Goal: Transaction & Acquisition: Purchase product/service

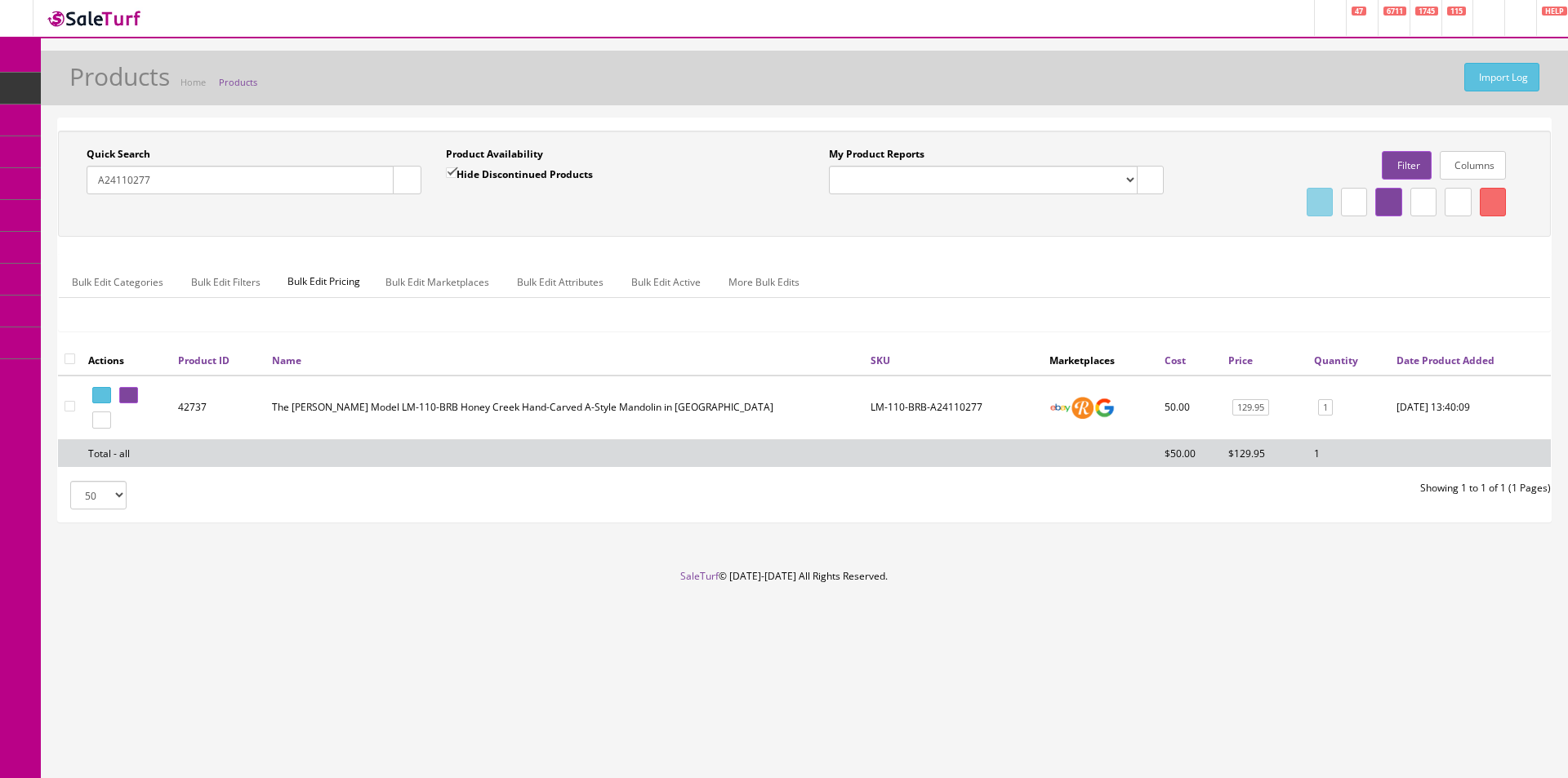
click at [125, 153] on span "POS Console" at bounding box center [126, 151] width 58 height 14
click at [301, 130] on div "Quick Search A24110277 Date From Product Availability Hide Discontinued Product…" at bounding box center [804, 183] width 1493 height 106
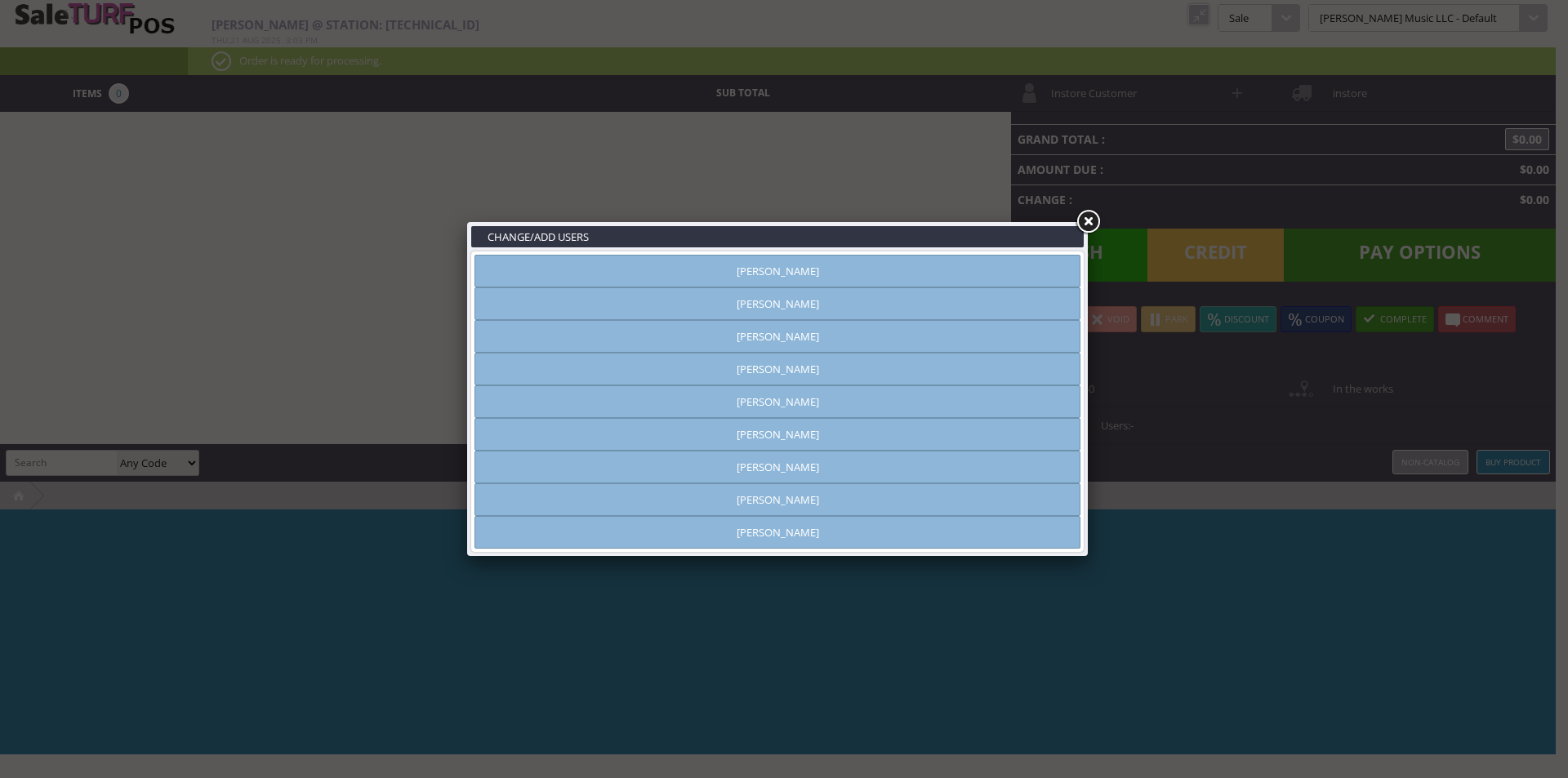
type input "[PERSON_NAME]"
click at [776, 328] on link "[PERSON_NAME]" at bounding box center [777, 337] width 606 height 33
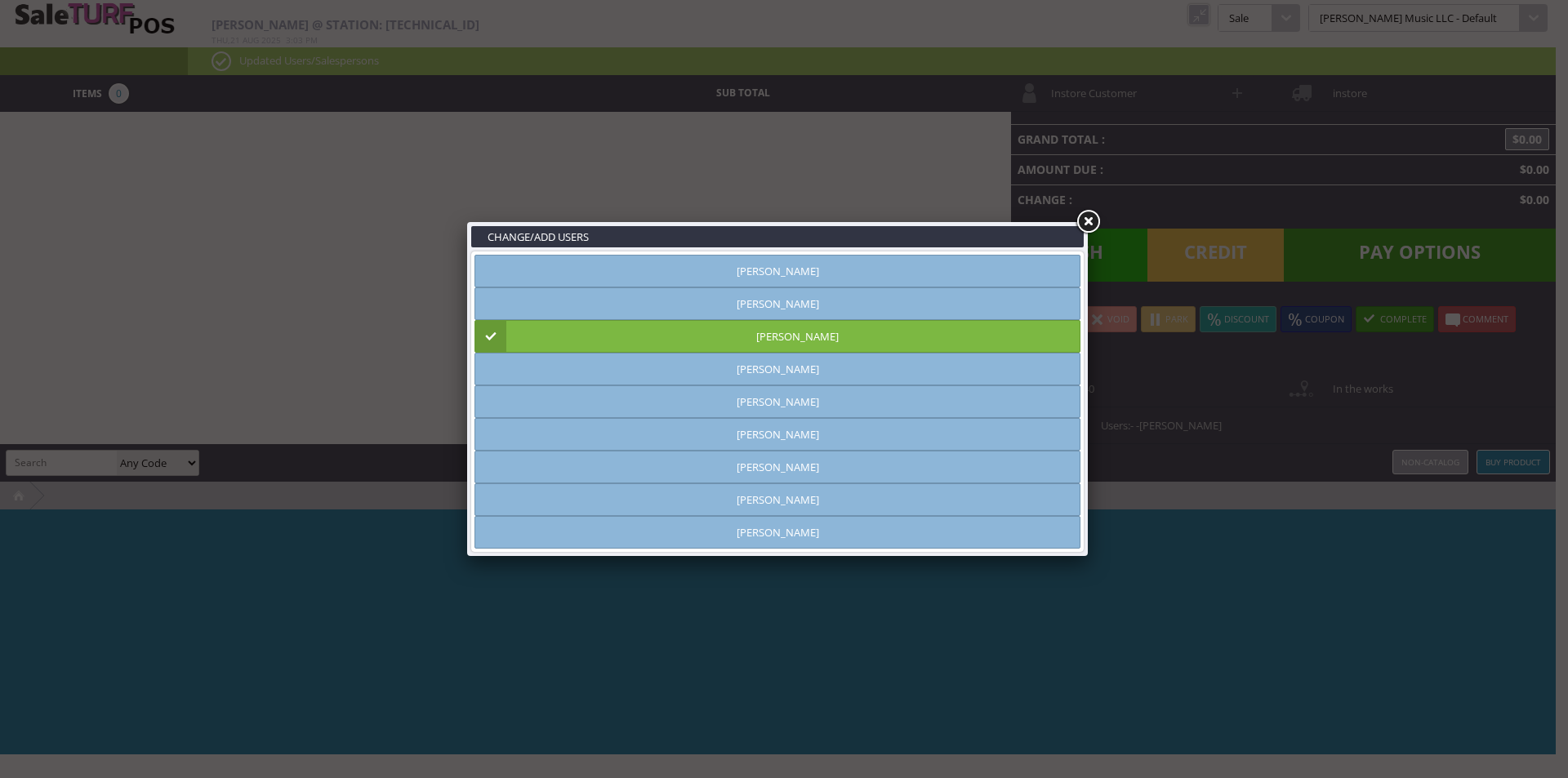
click at [1093, 215] on link at bounding box center [1088, 222] width 30 height 30
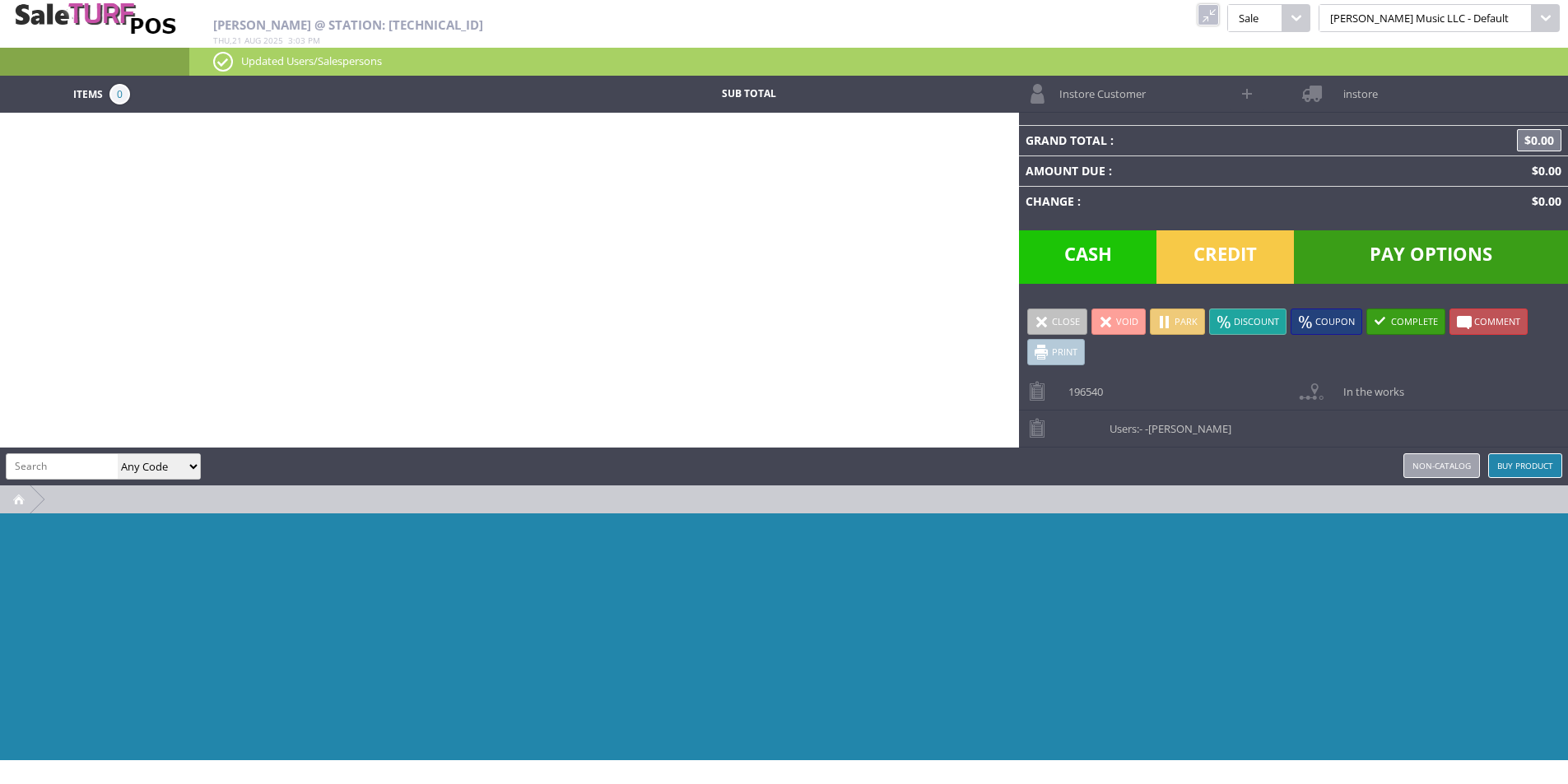
click at [60, 454] on input "search" at bounding box center [62, 466] width 111 height 24
paste input "Z79MAH-H21020581"
type input "Z79MAH-H21020581"
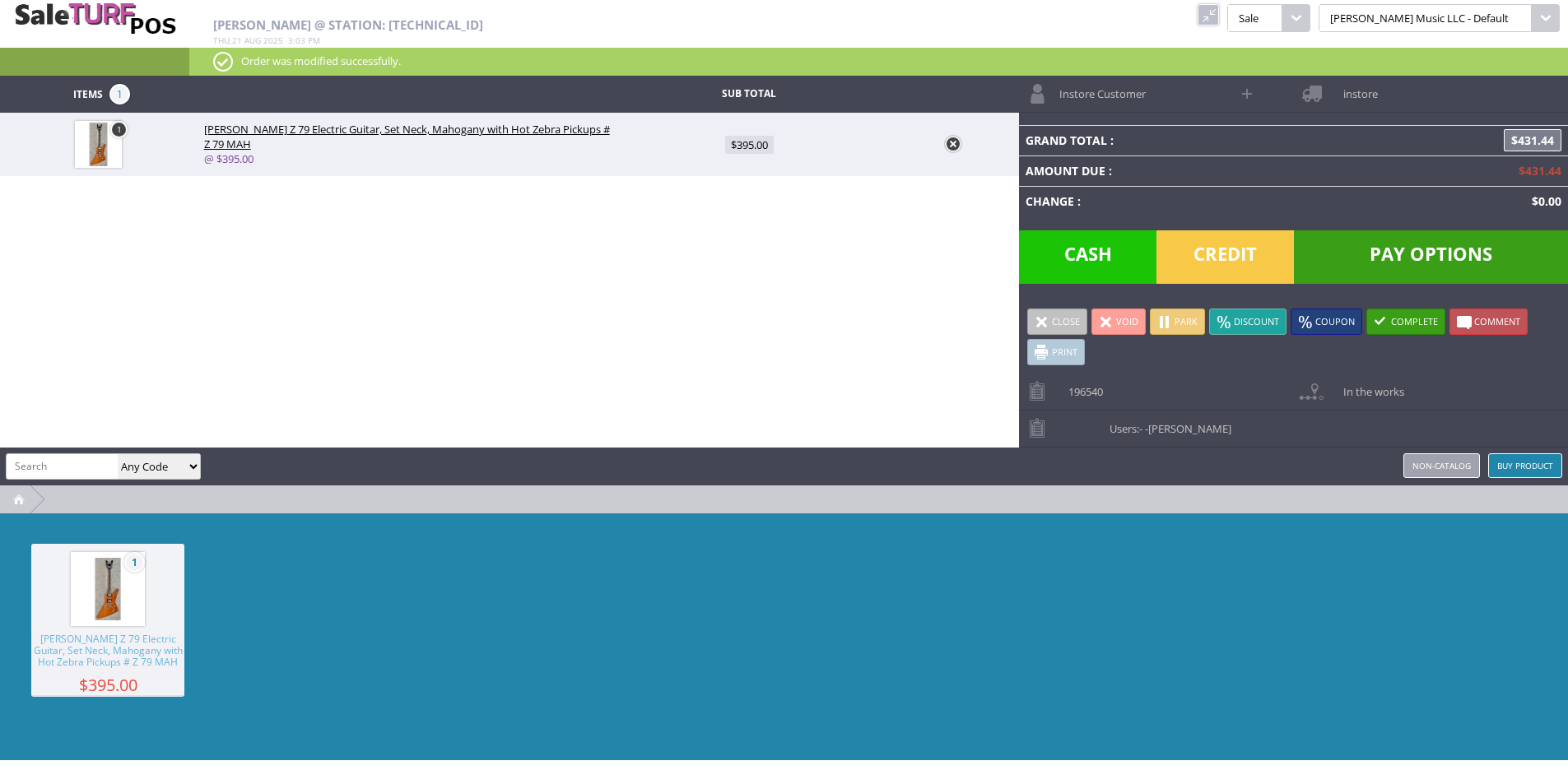
click at [747, 145] on span "$395.00" at bounding box center [749, 145] width 48 height 18
type input "395"
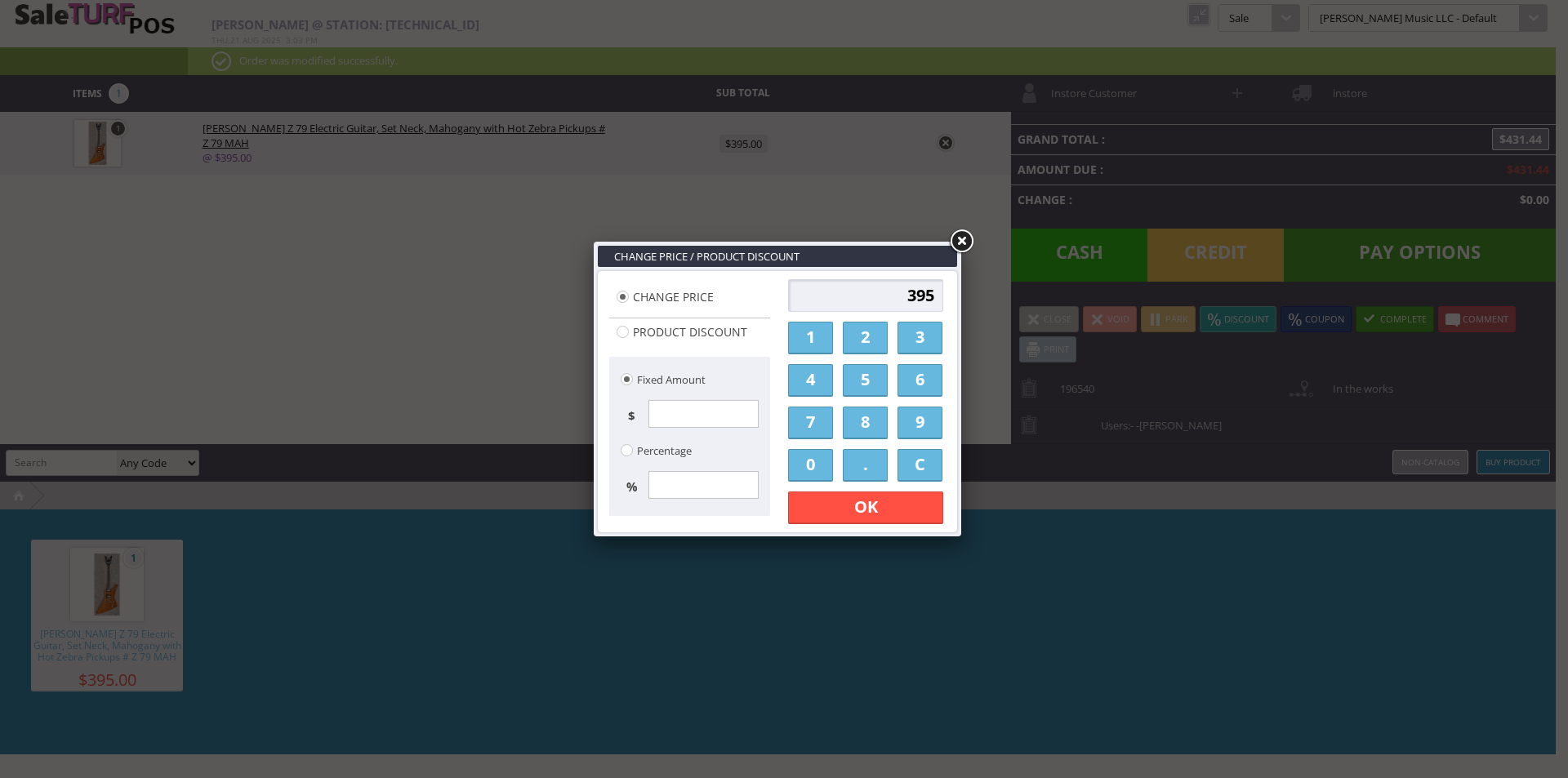
click at [905, 297] on input "395" at bounding box center [865, 296] width 155 height 33
type input "350"
click at [865, 505] on link "OK" at bounding box center [865, 508] width 155 height 33
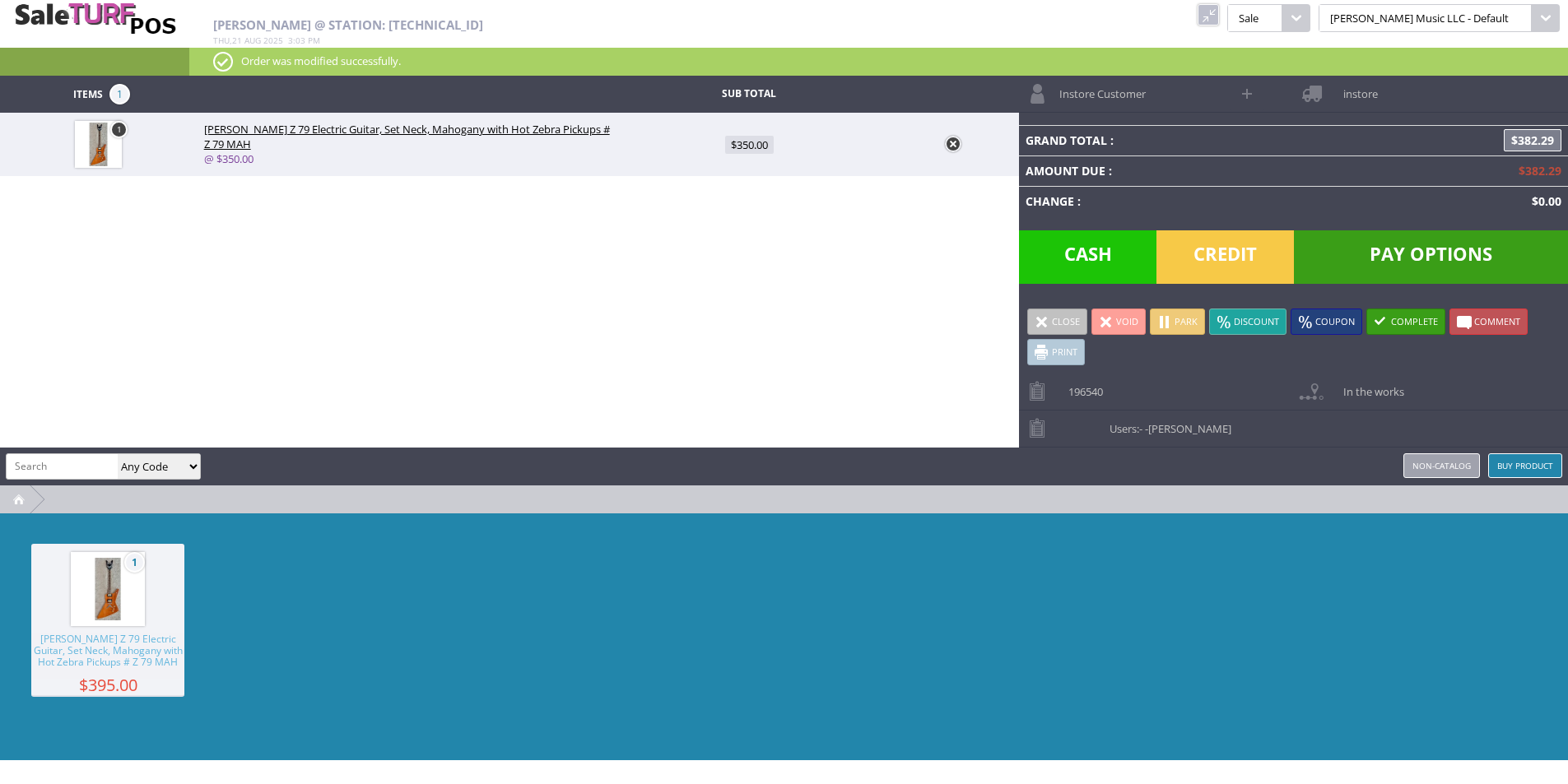
click at [1157, 85] on link "Instore Customer" at bounding box center [1125, 94] width 211 height 37
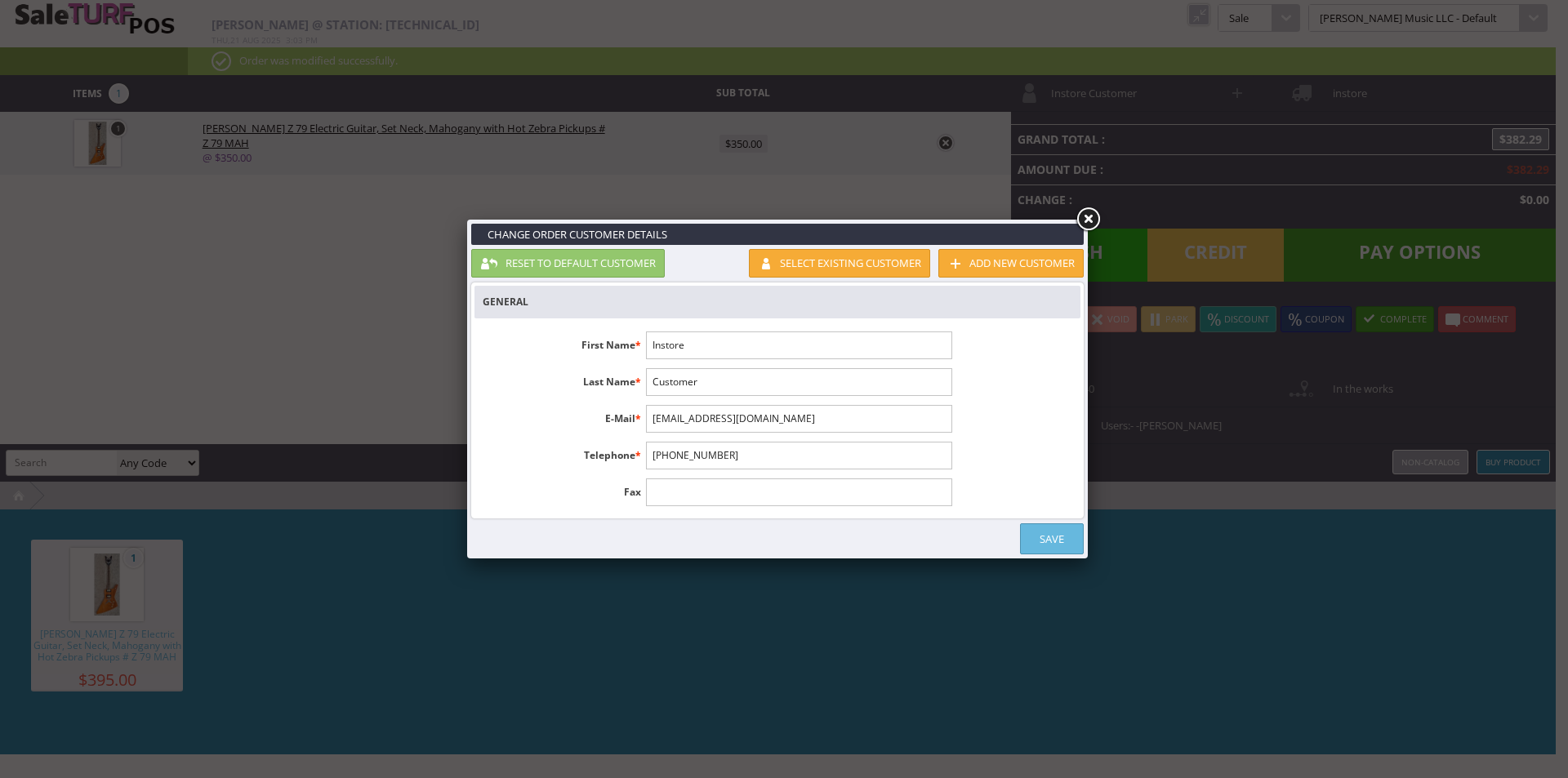
click at [736, 340] on input "Instore" at bounding box center [798, 346] width 305 height 28
type input "Adam"
click at [802, 262] on link "Select existing customer" at bounding box center [840, 263] width 181 height 29
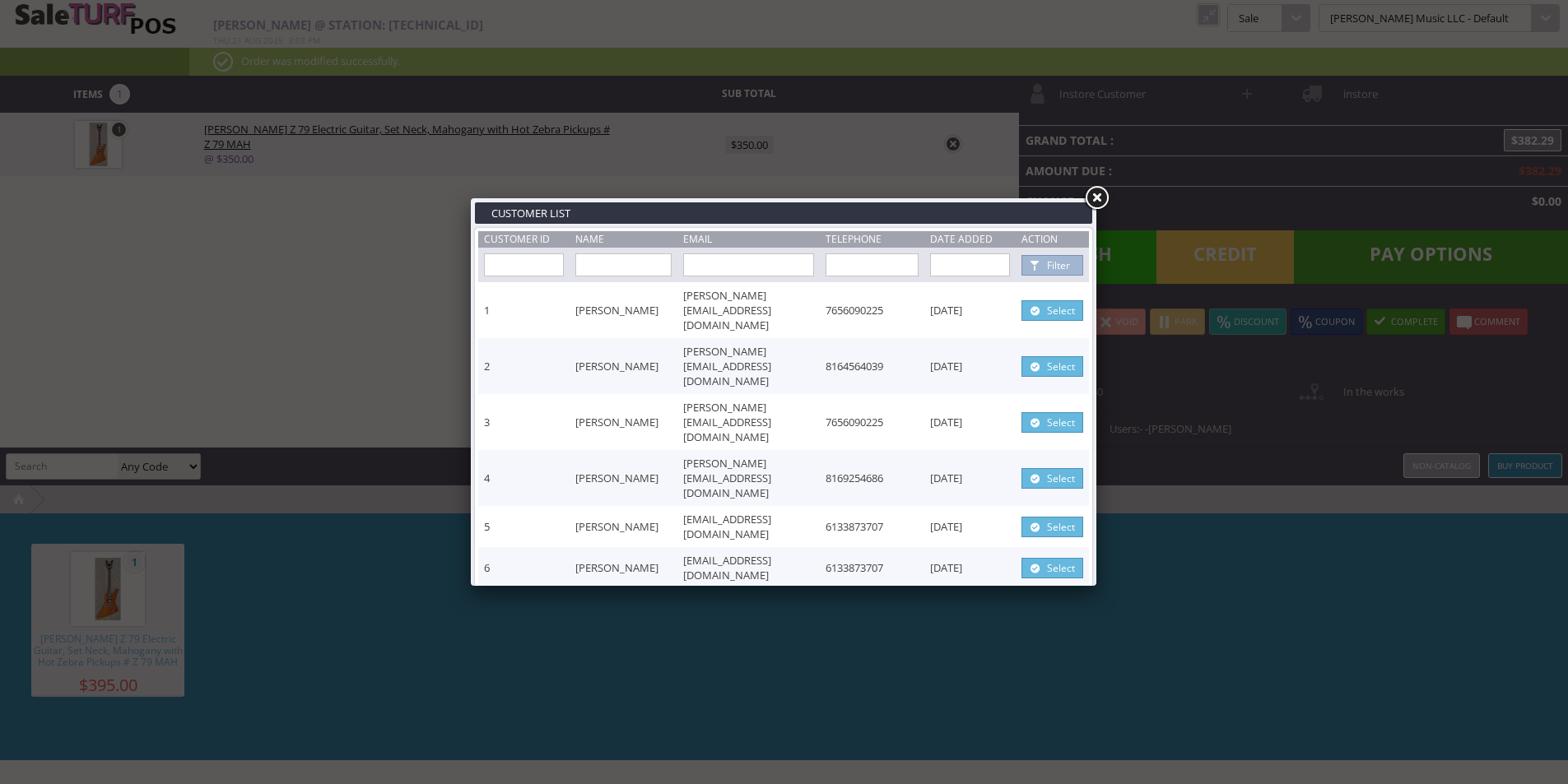
click at [623, 271] on input "text" at bounding box center [624, 265] width 96 height 23
type input "Hulsey"
click at [1058, 263] on link "Filter" at bounding box center [1052, 265] width 62 height 21
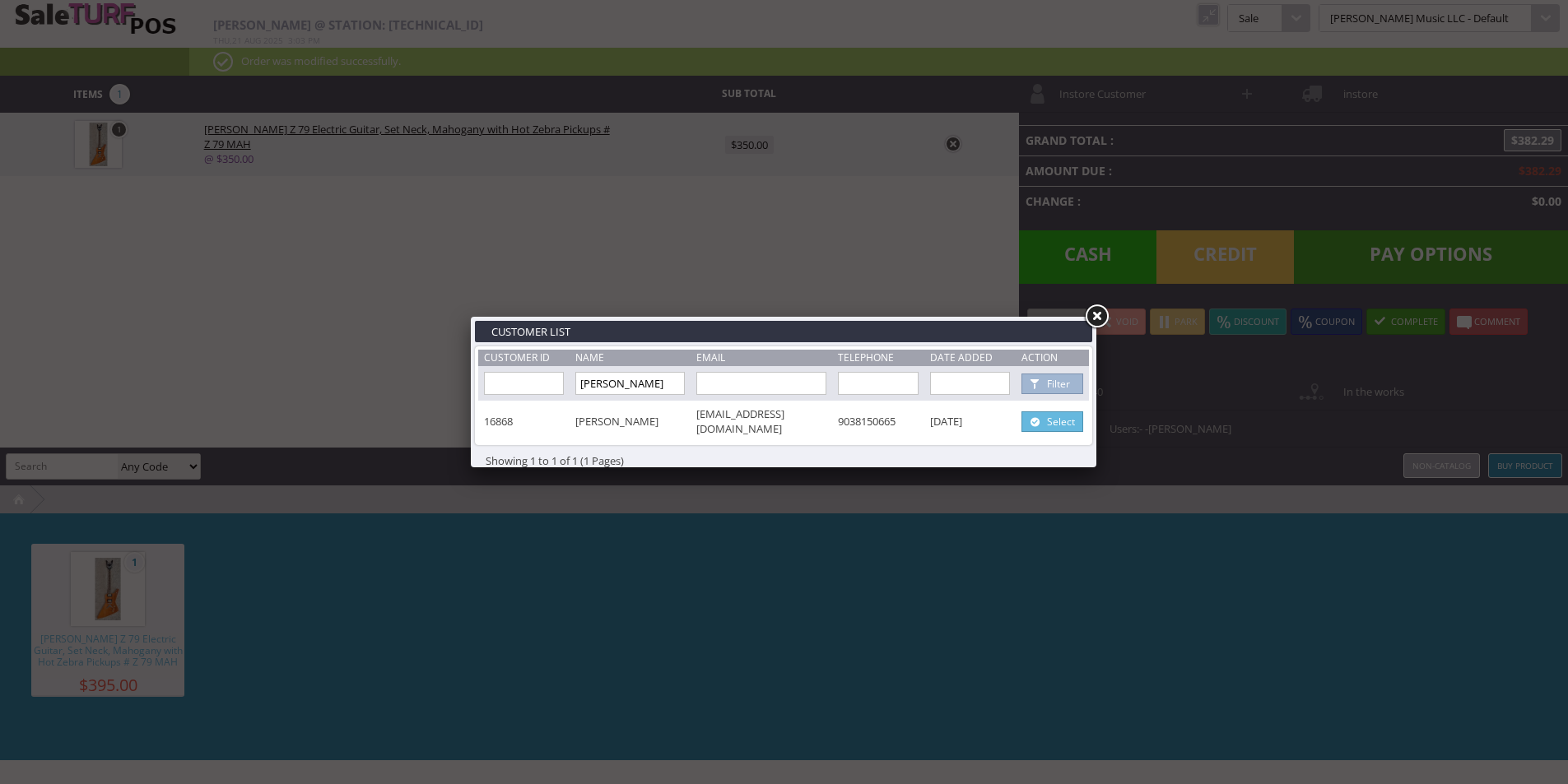
click at [1053, 421] on link "Select" at bounding box center [1052, 422] width 62 height 21
type input "Hulsey"
type input "adamhulsey82@gmail.com"
type input "9038150665"
select select "6"
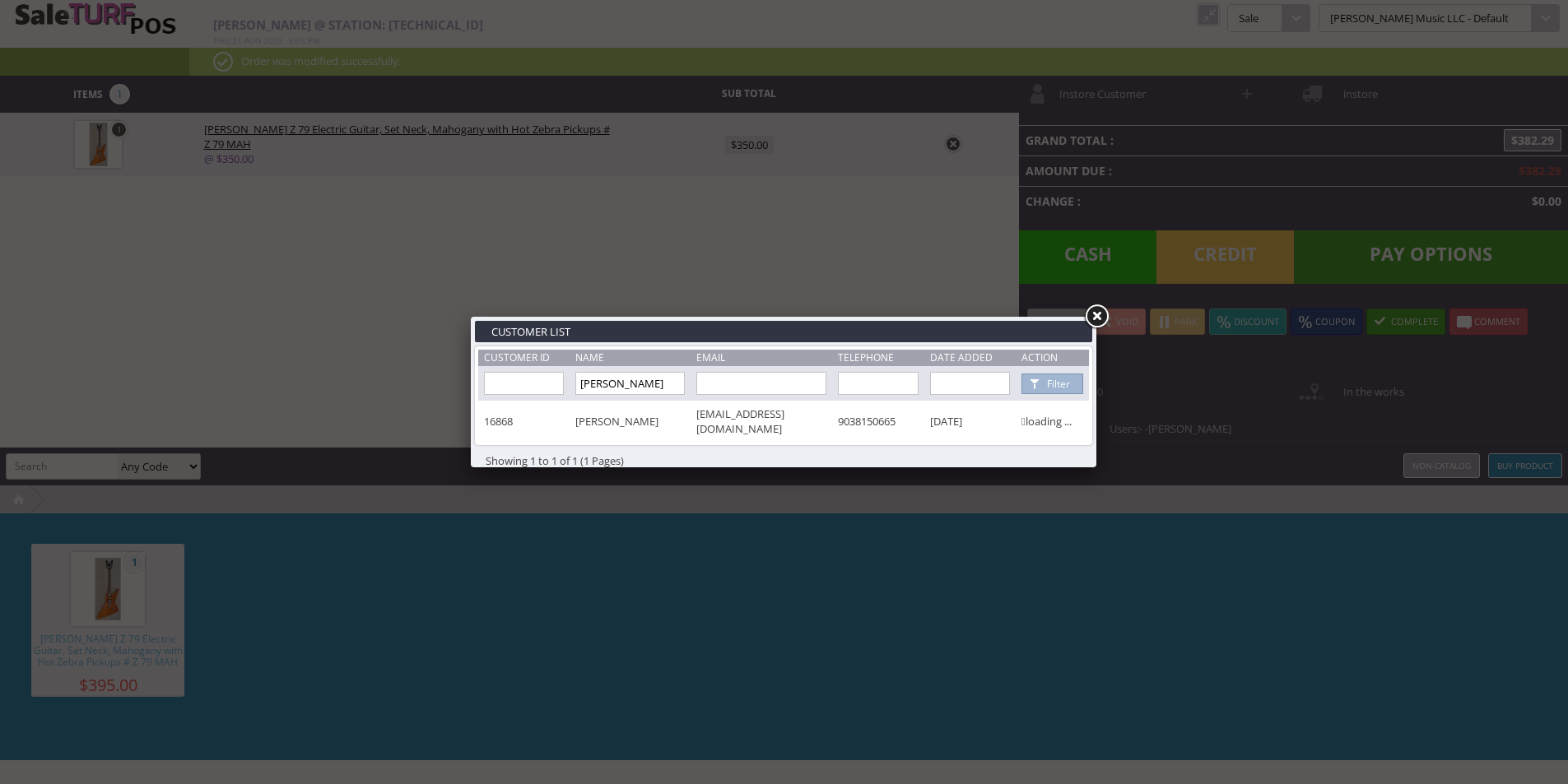
select select "1"
select select "6"
select select "1"
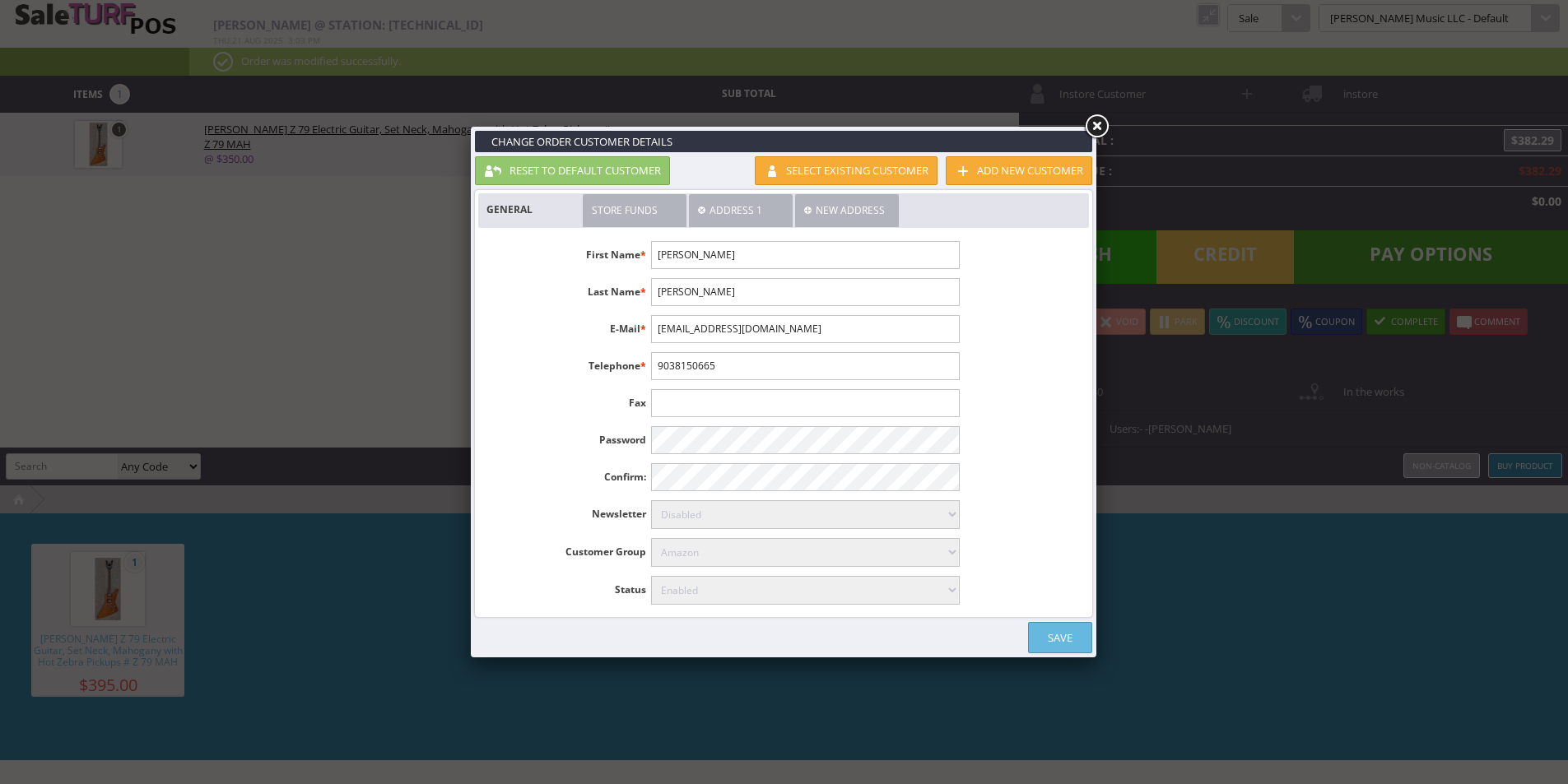
click at [1066, 638] on link "Save" at bounding box center [1059, 638] width 64 height 32
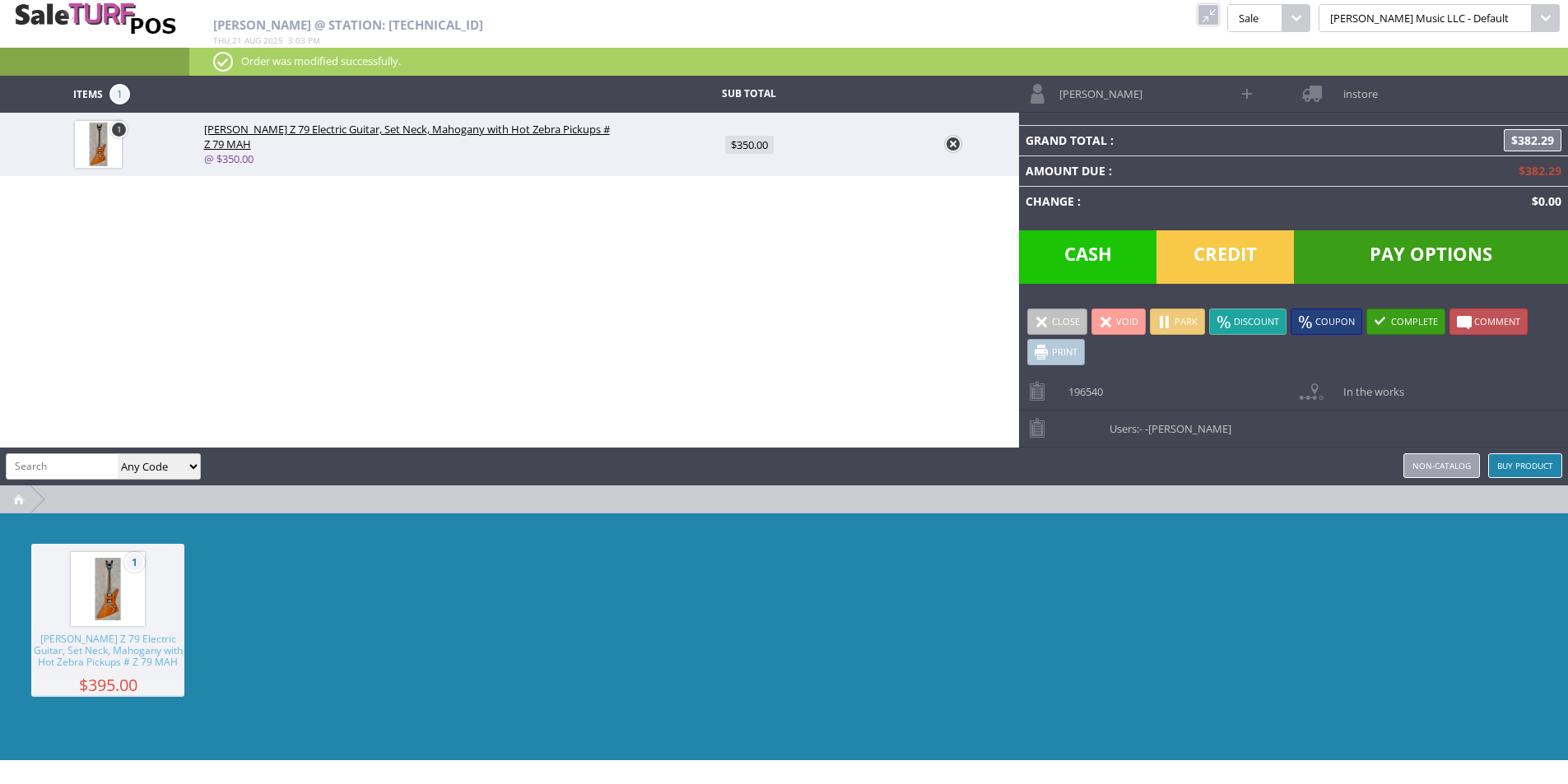
click at [1332, 106] on span at bounding box center [1314, 94] width 41 height 37
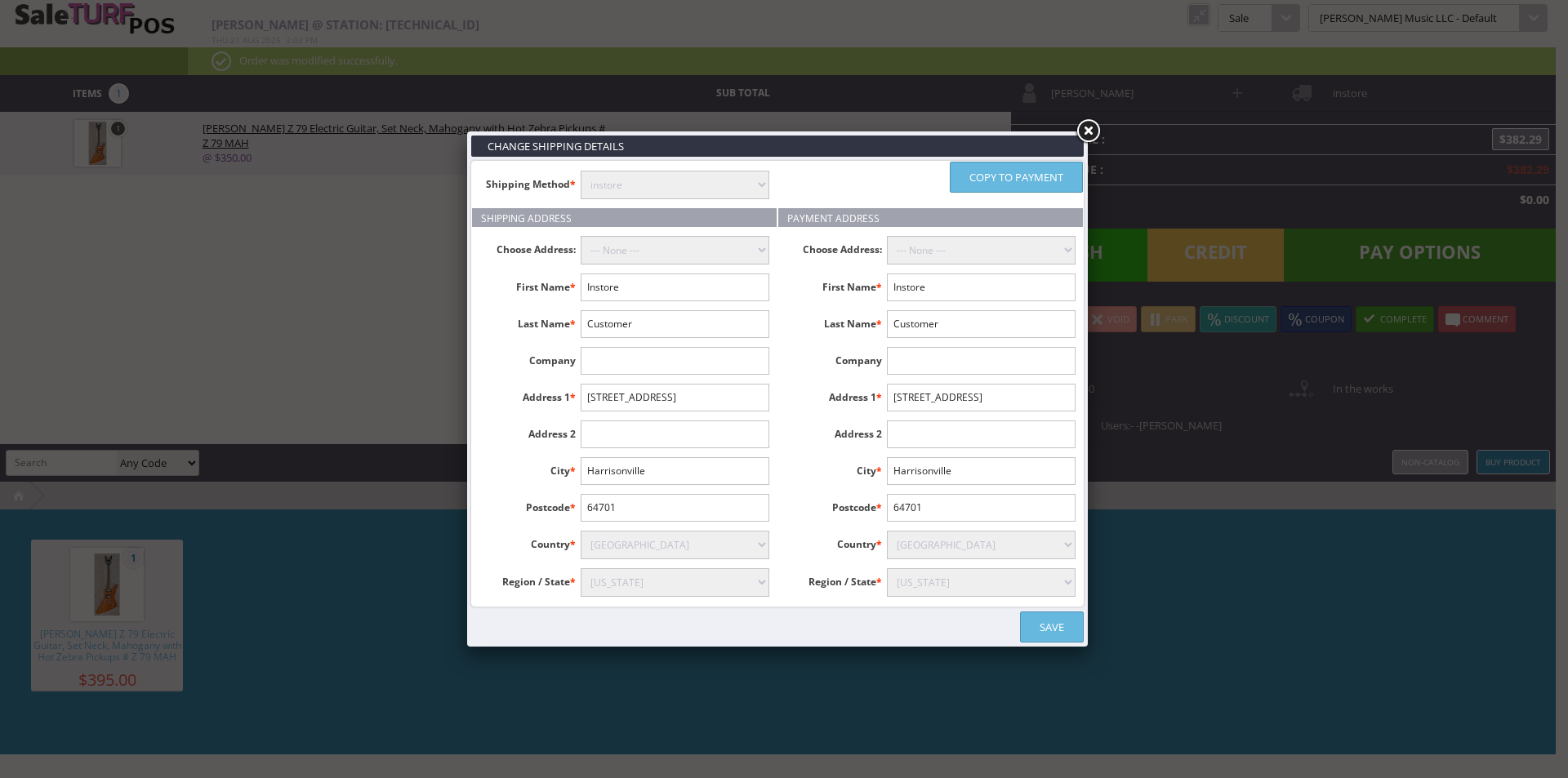
click at [727, 262] on select "--- None --- Adam Hulsey, 305 W WOODARD ST , DENISON, United States" at bounding box center [675, 250] width 189 height 29
select select "16091"
click at [581, 236] on select "--- None --- Adam Hulsey, 305 W WOODARD ST , DENISON, United States" at bounding box center [675, 250] width 189 height 29
type input "Adam"
type input "Hulsey"
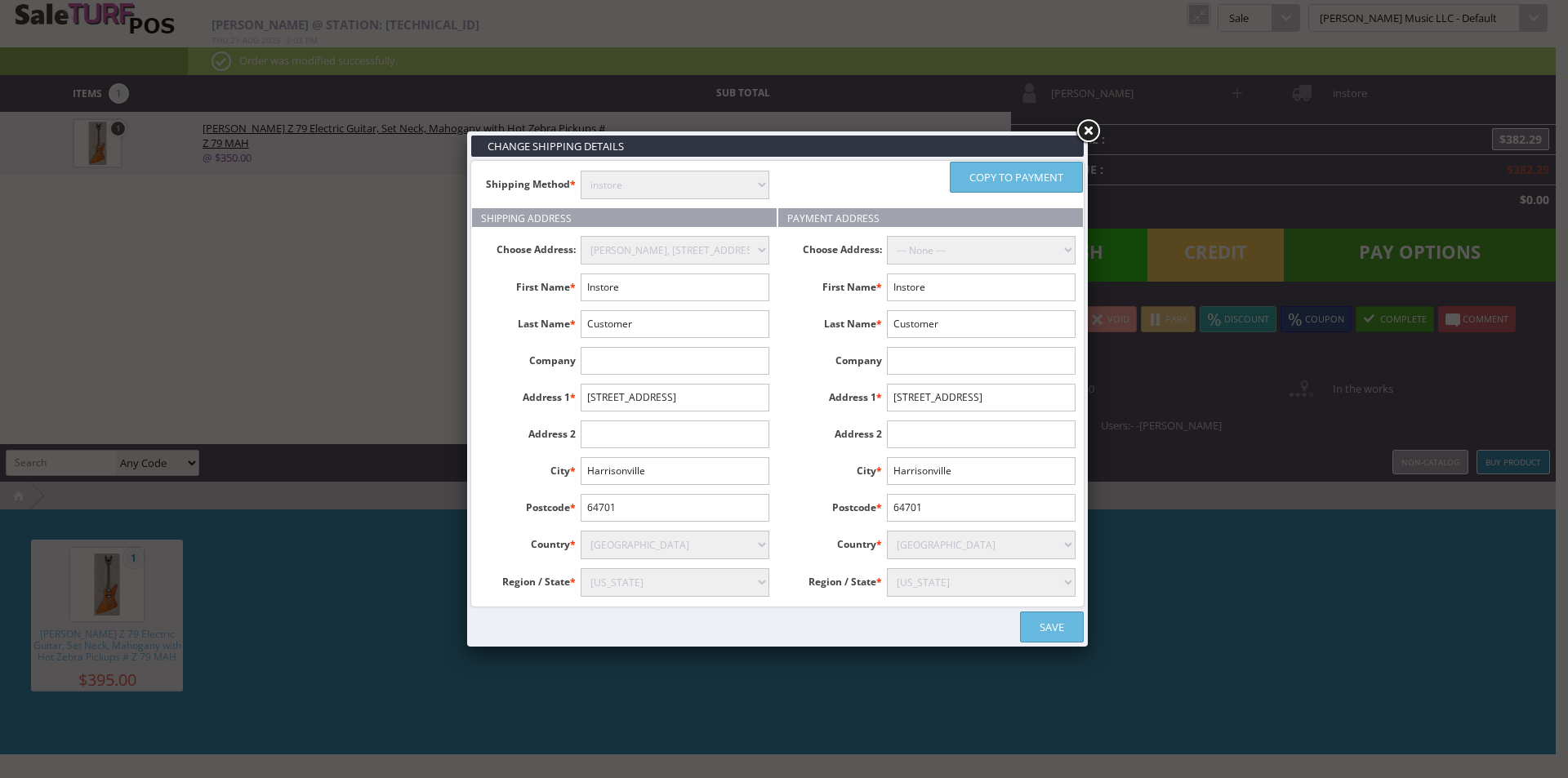
type input "305 W WOODARD ST"
type input "STE 212B"
type input "DENISON"
type input "75020"
click at [977, 253] on select "--- None --- Adam Hulsey, 305 W WOODARD ST , DENISON, United States" at bounding box center [981, 250] width 189 height 29
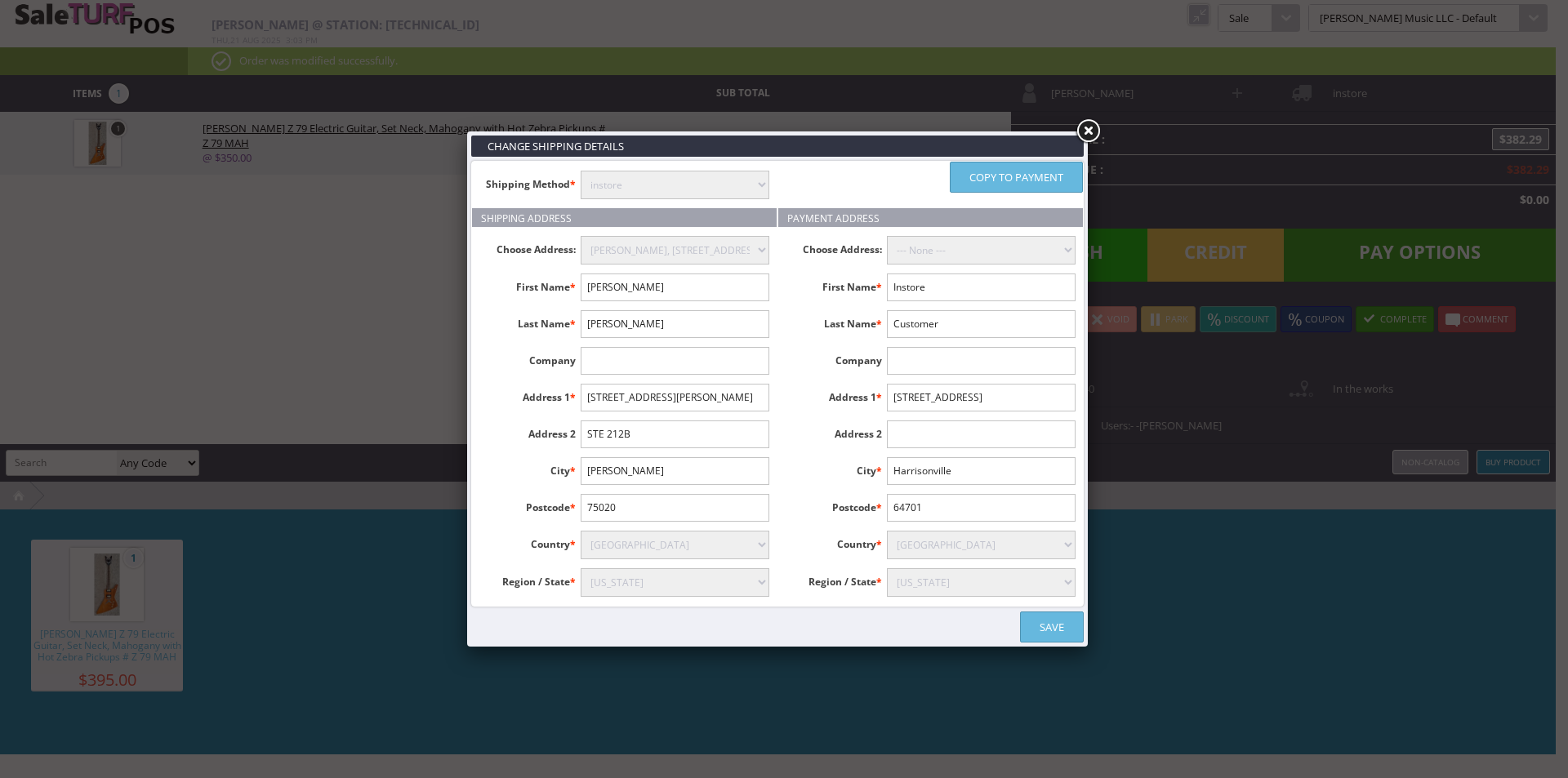
select select "16091"
click at [887, 236] on select "--- None --- Adam Hulsey, 305 W WOODARD ST , DENISON, United States" at bounding box center [981, 250] width 189 height 29
type input "Adam"
type input "Hulsey"
type input "305 W WOODARD ST"
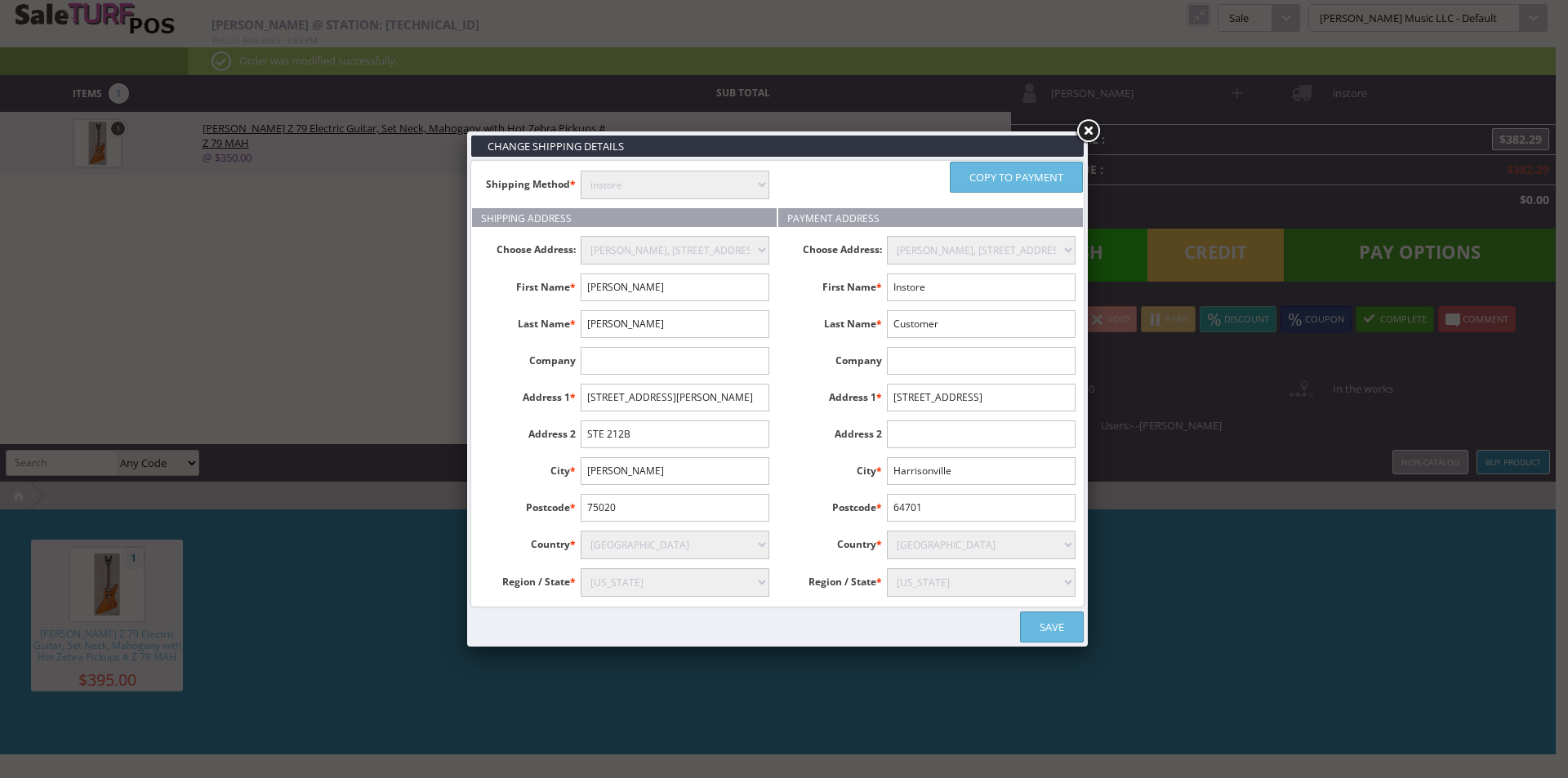
type input "STE 212B"
type input "DENISON"
type input "75020"
click at [703, 174] on select "instore Free Shipping (2-7days) ($0) Per Item Shipping ($1) text_description ($…" at bounding box center [675, 185] width 189 height 29
select select "free.free"
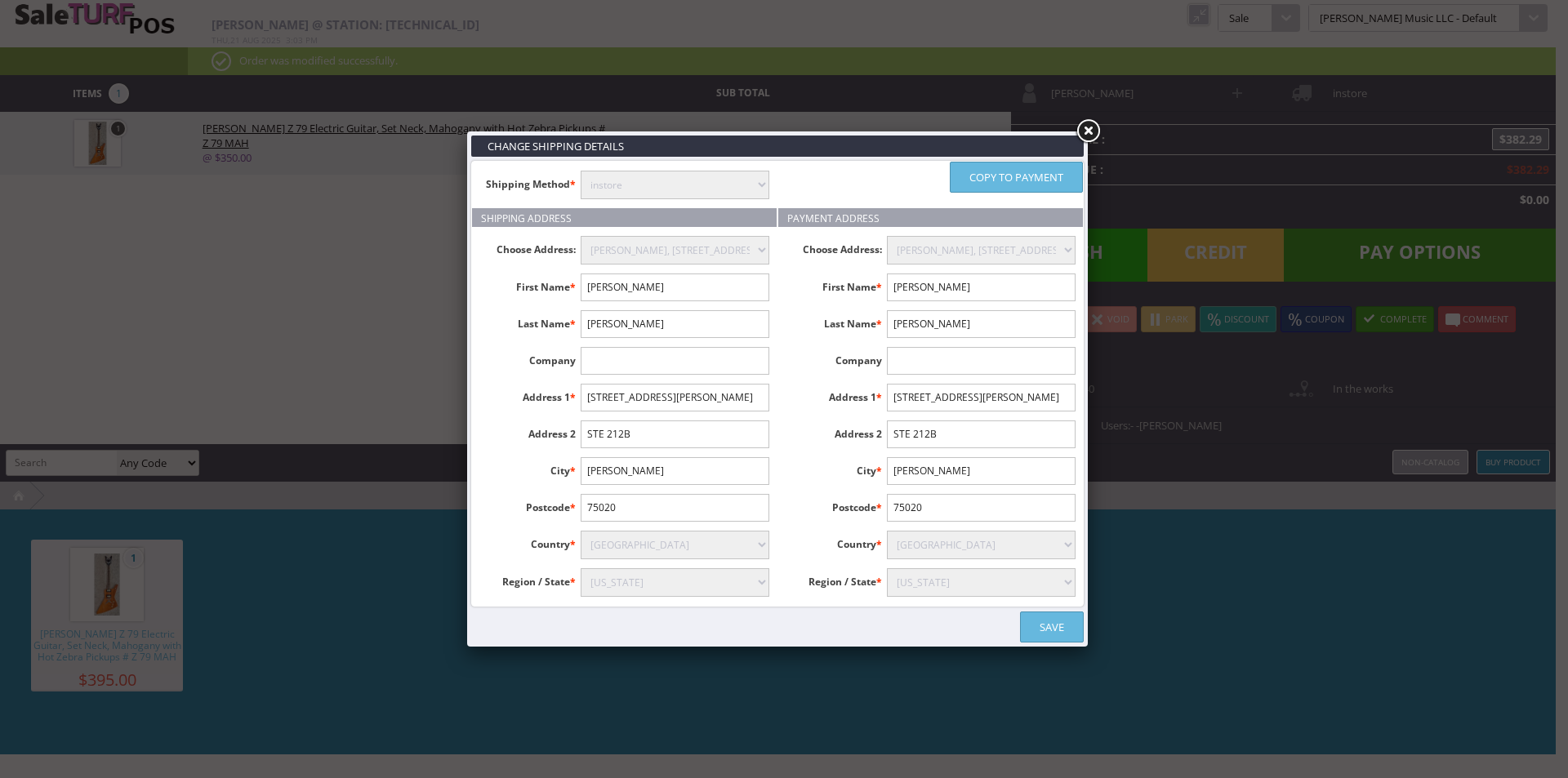
click at [581, 171] on select "instore Free Shipping (2-7days) ($0) Per Item Shipping ($1) text_description ($…" at bounding box center [675, 185] width 189 height 29
click at [1067, 624] on link "Save" at bounding box center [1051, 627] width 64 height 31
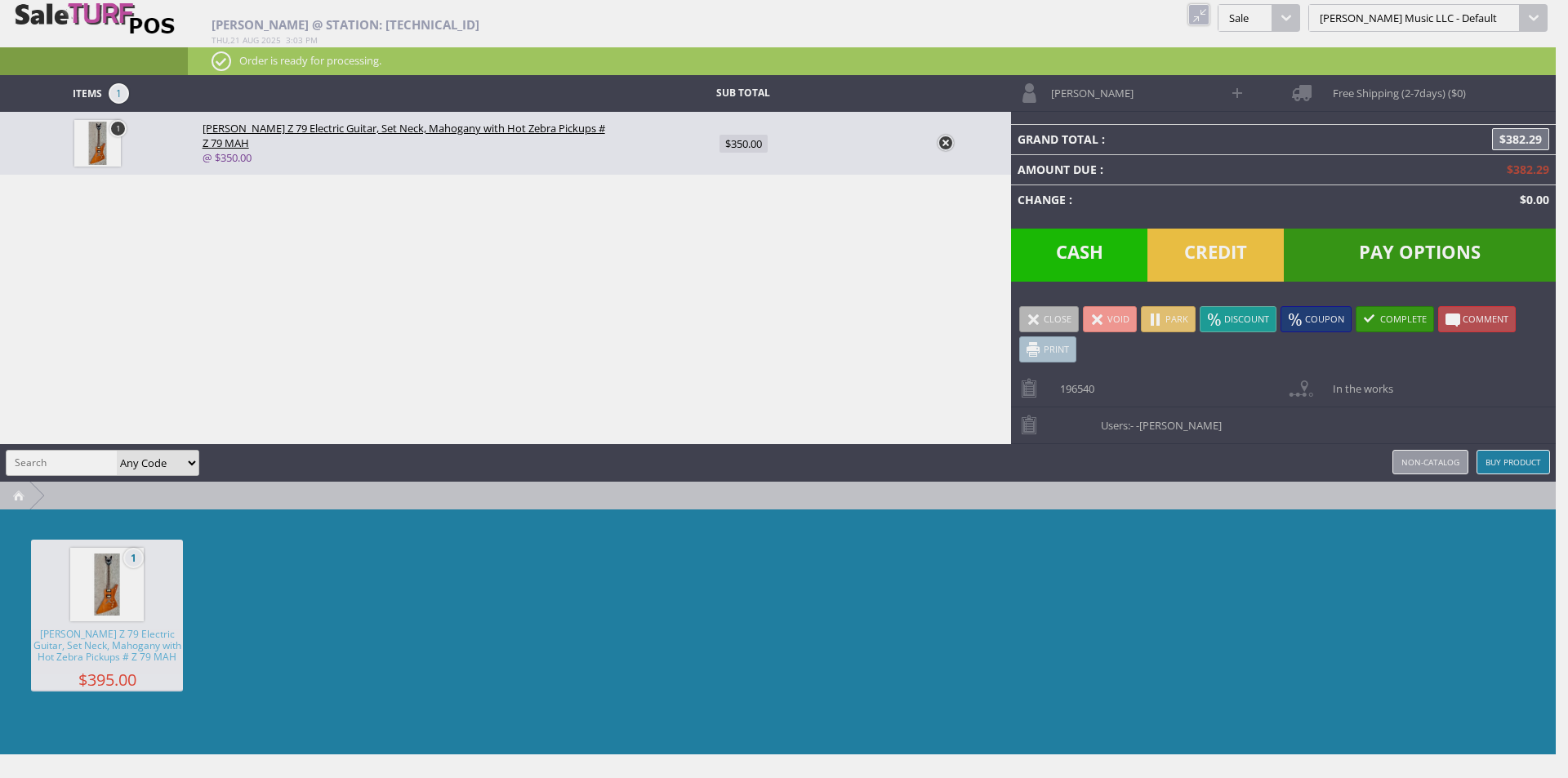
type input "350"
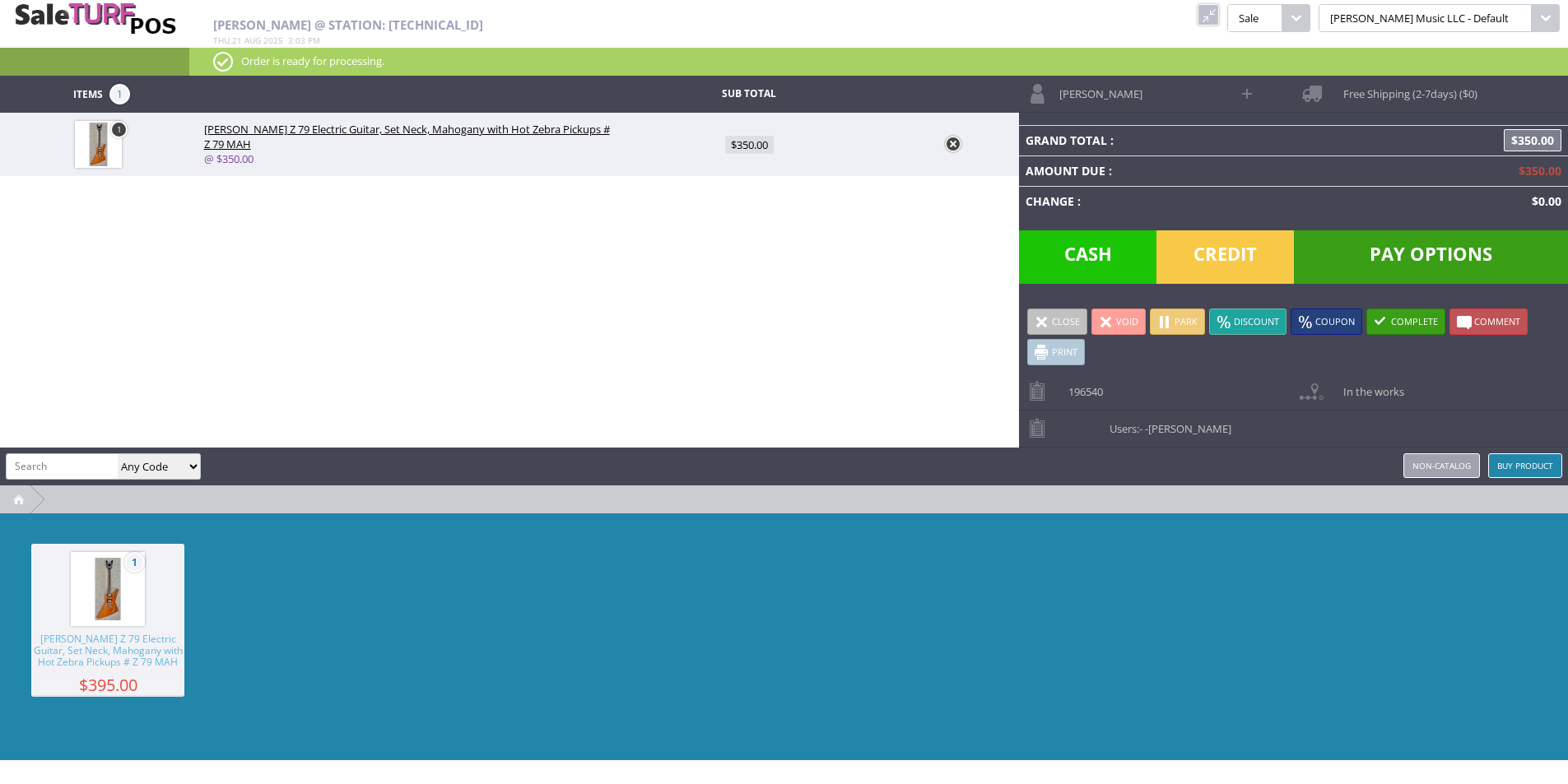
click at [1242, 612] on div "1 Dean Z 79 Electric Guitar, Set Neck, Mahogany with Hot Zebra Pickups # Z 79 M…" at bounding box center [784, 637] width 1568 height 247
click at [1370, 267] on span "Pay Options" at bounding box center [1431, 257] width 274 height 53
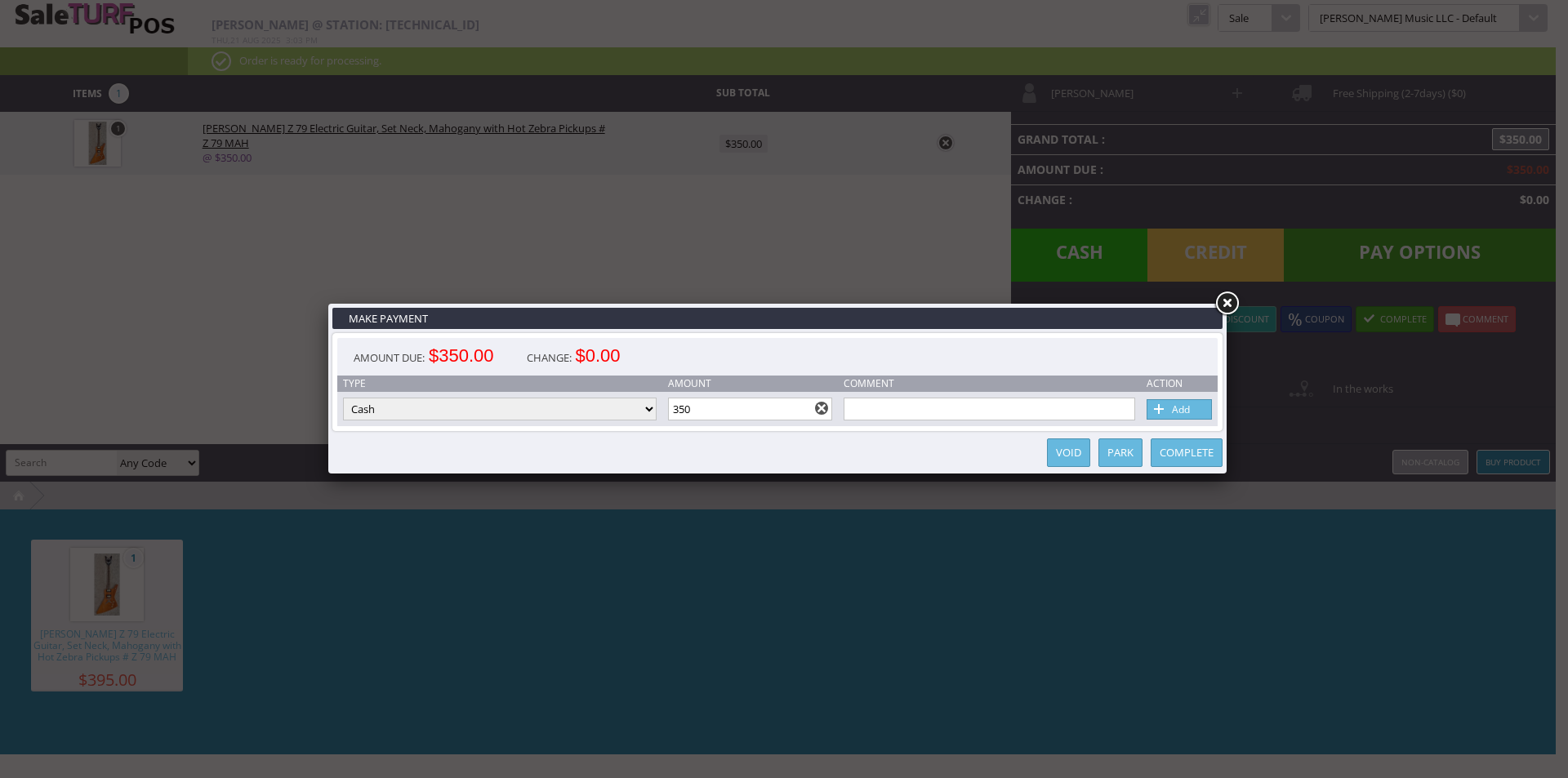
click at [516, 411] on select "Cash Credit Card Cheque or Money Order" at bounding box center [500, 409] width 313 height 23
select select "credit_card"
click at [343, 398] on select "Cash Credit Card Cheque or Money Order" at bounding box center [500, 409] width 313 height 23
click at [1180, 406] on link "Add" at bounding box center [1179, 409] width 65 height 21
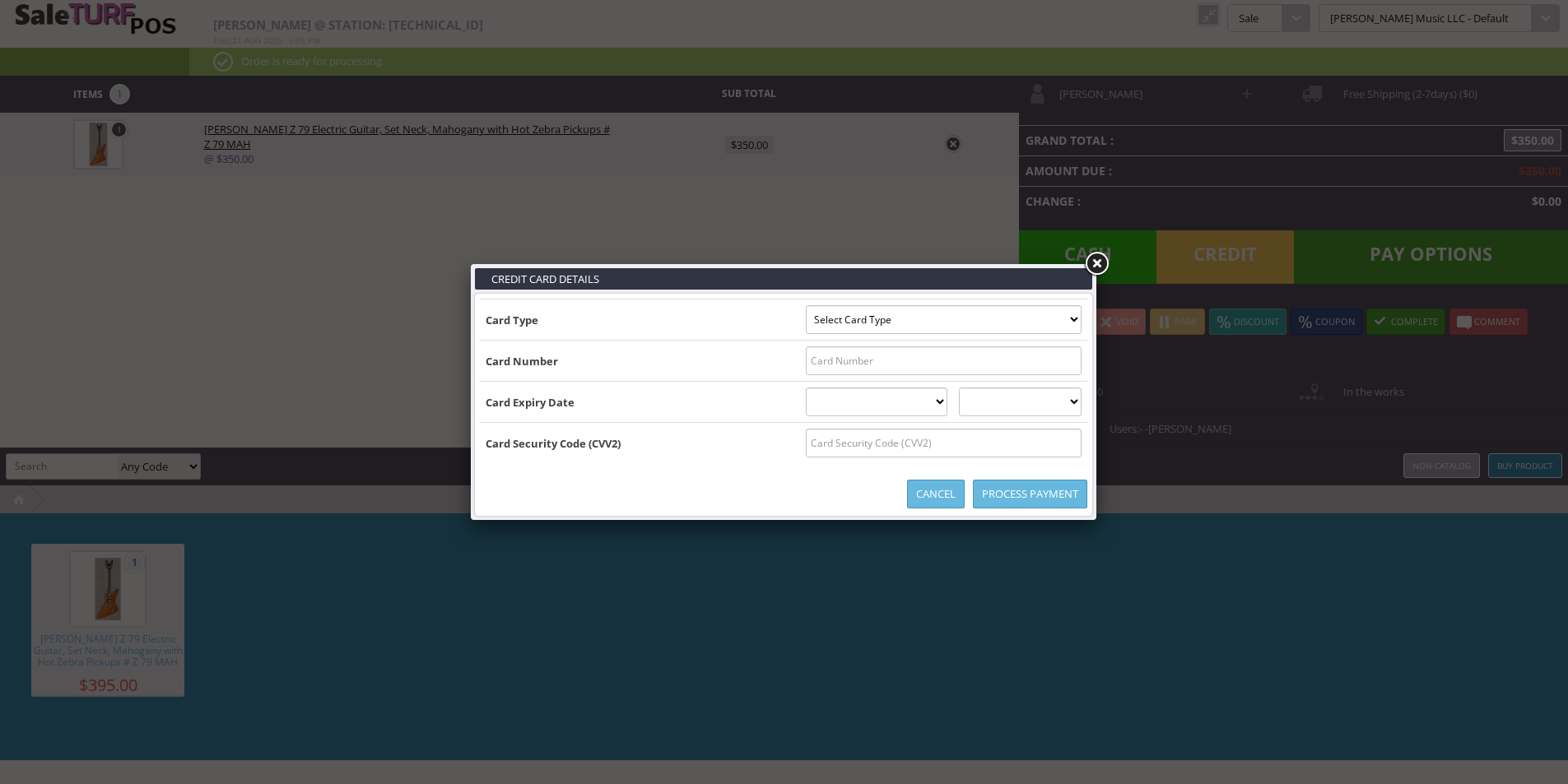
click at [807, 369] on input "text" at bounding box center [944, 361] width 276 height 29
type input "4"
type input "147181460781614"
click at [807, 368] on input "4" at bounding box center [944, 361] width 276 height 29
type input "4147181460781614"
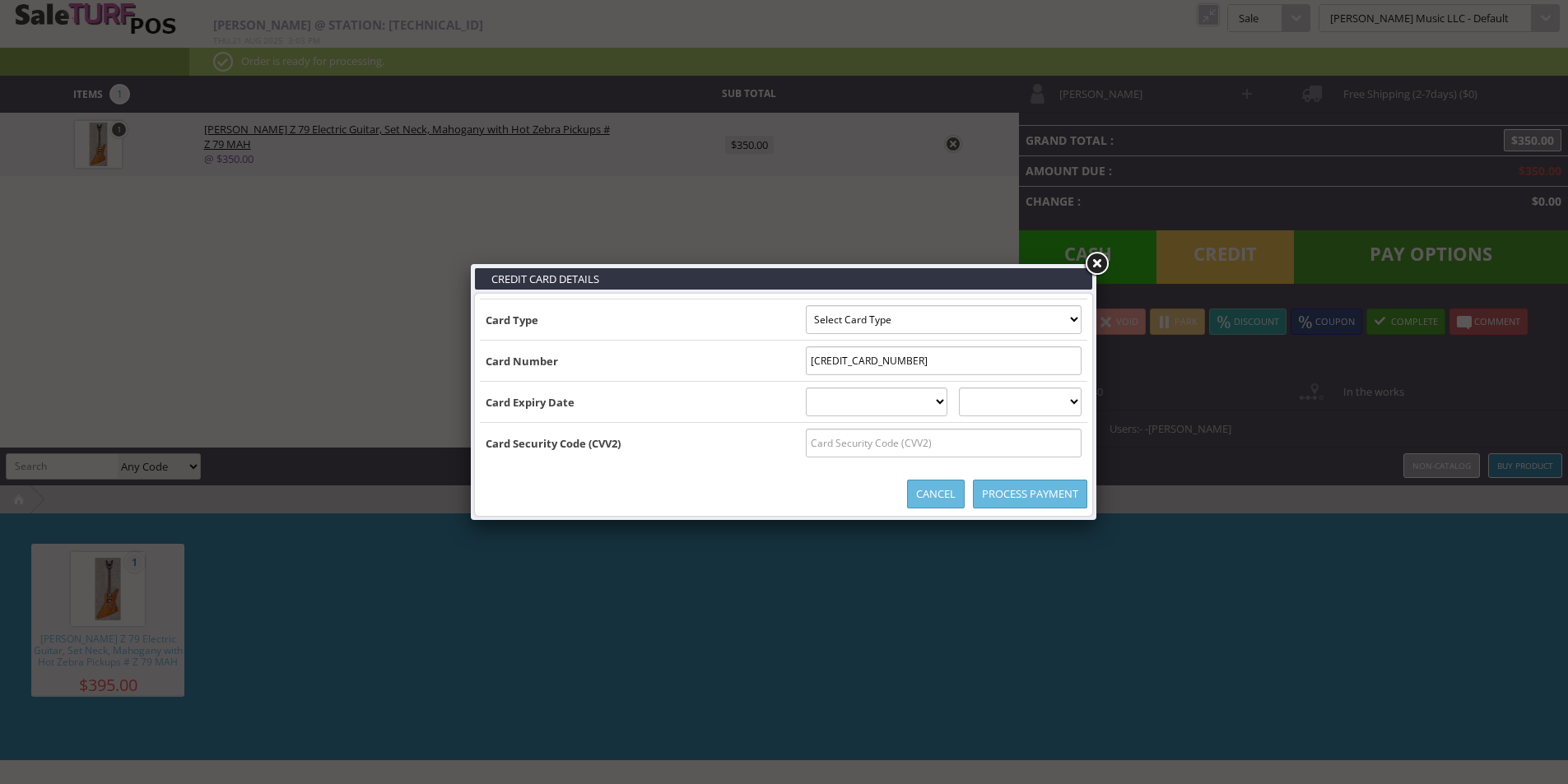
drag, startPoint x: 597, startPoint y: 357, endPoint x: 651, endPoint y: 368, distance: 55.1
click at [604, 360] on td "Card Number" at bounding box center [639, 361] width 320 height 41
click at [819, 401] on select "01 January 02 February 03 March 04 April 05 May 06 June 07 July 08 August 09 Se…" at bounding box center [876, 402] width 142 height 29
select select "05"
click at [806, 387] on select "01 January 02 February 03 March 04 April 05 May 06 June 07 July 08 August 09 Se…" at bounding box center [876, 402] width 142 height 29
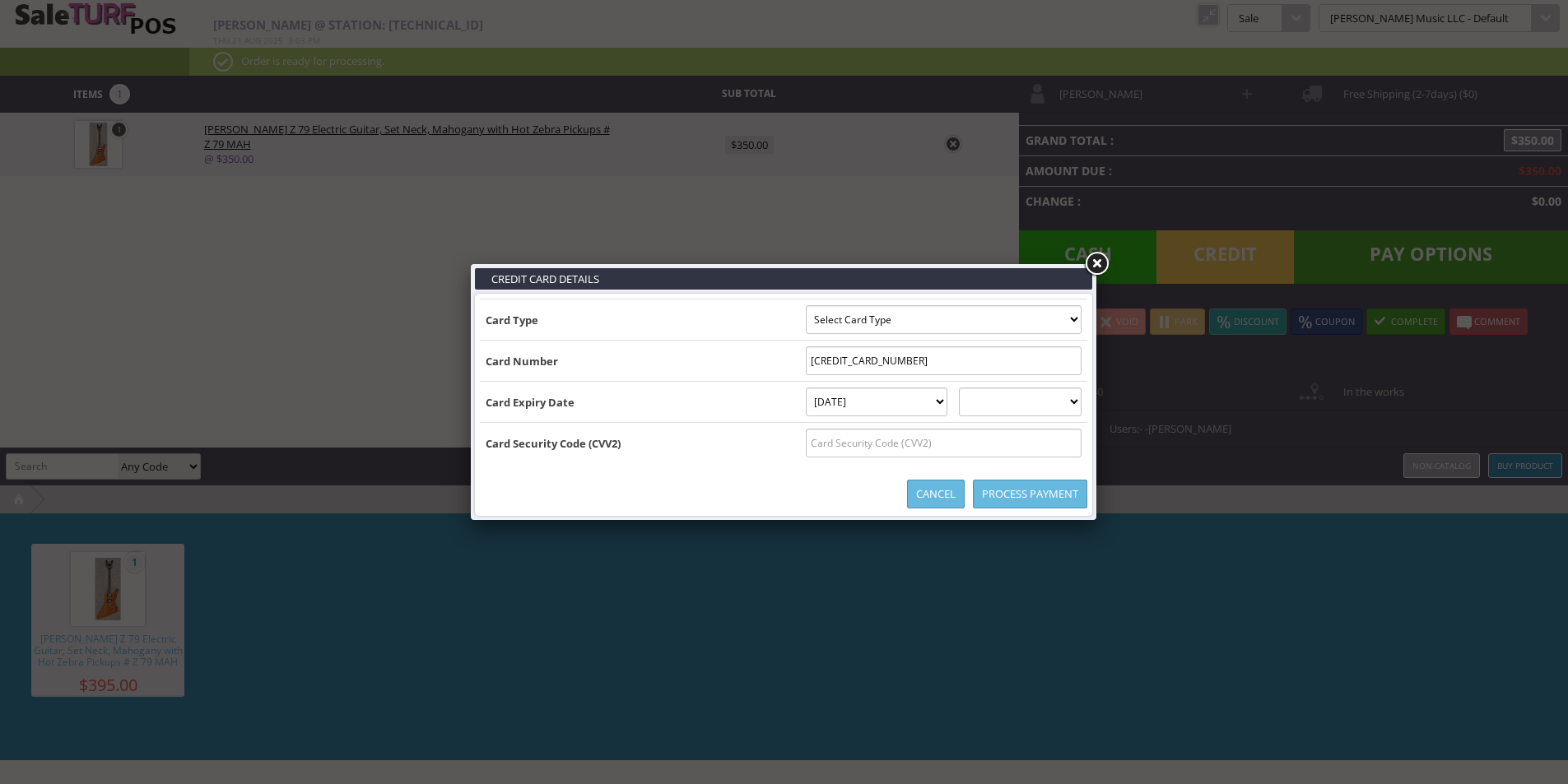
click at [1026, 402] on select "2025 2026 2027 2028 2029 2030 2031 2032 2033 2034 2035" at bounding box center [1019, 402] width 122 height 29
select select "2028"
click at [974, 387] on select "2025 2026 2027 2028 2029 2030 2031 2032 2033 2034 2035" at bounding box center [1019, 402] width 122 height 29
click at [936, 445] on input "text" at bounding box center [944, 443] width 276 height 29
type input "359"
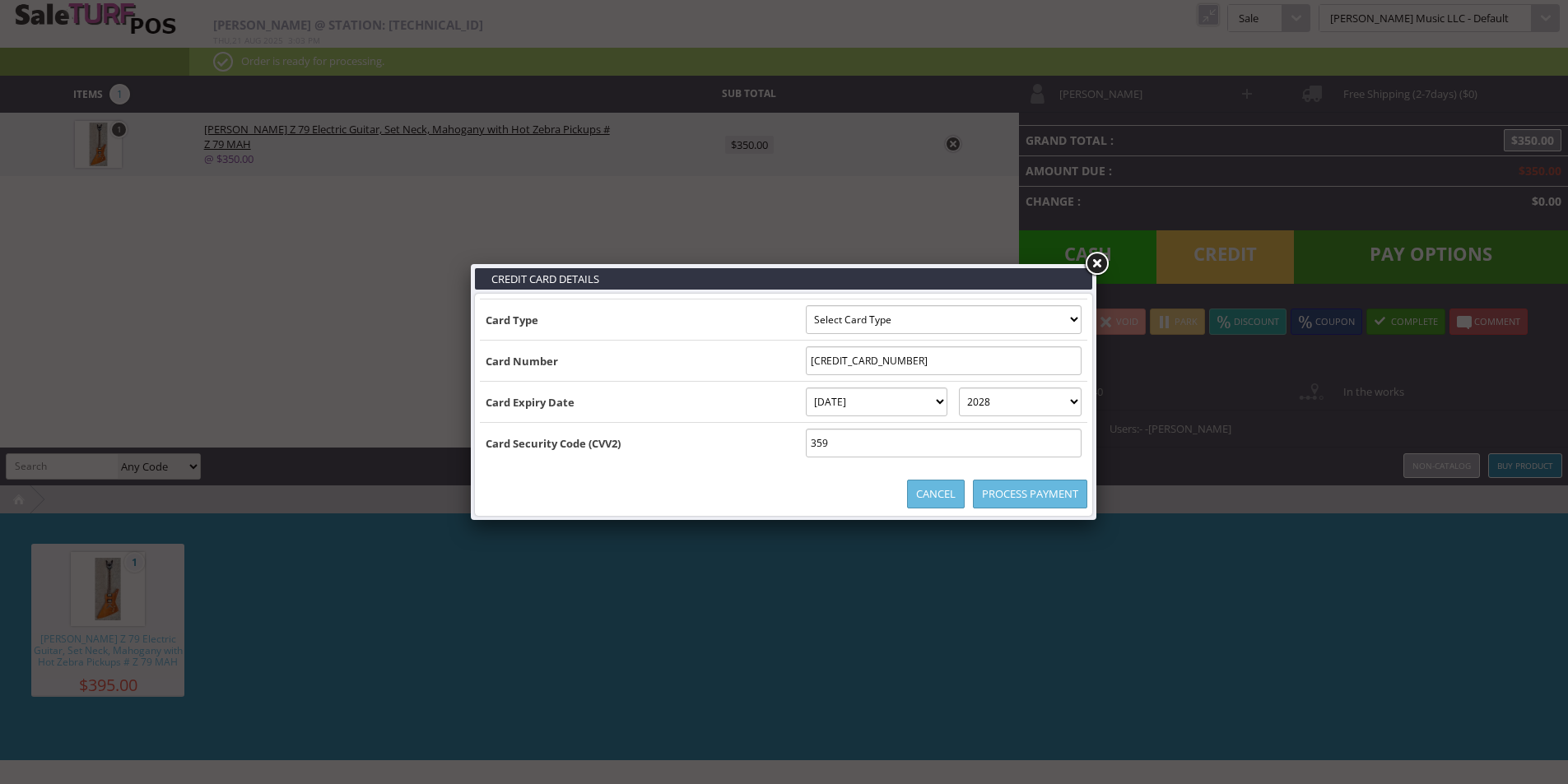
click at [932, 323] on select "Select Card Type Visa MasterCard Discover Card American Express Maestro Solo" at bounding box center [944, 319] width 276 height 29
select select "VISA"
click at [806, 305] on select "Select Card Type Visa MasterCard Discover Card American Express Maestro Solo" at bounding box center [944, 319] width 276 height 29
click at [1039, 490] on link "Process Payment" at bounding box center [1030, 494] width 115 height 29
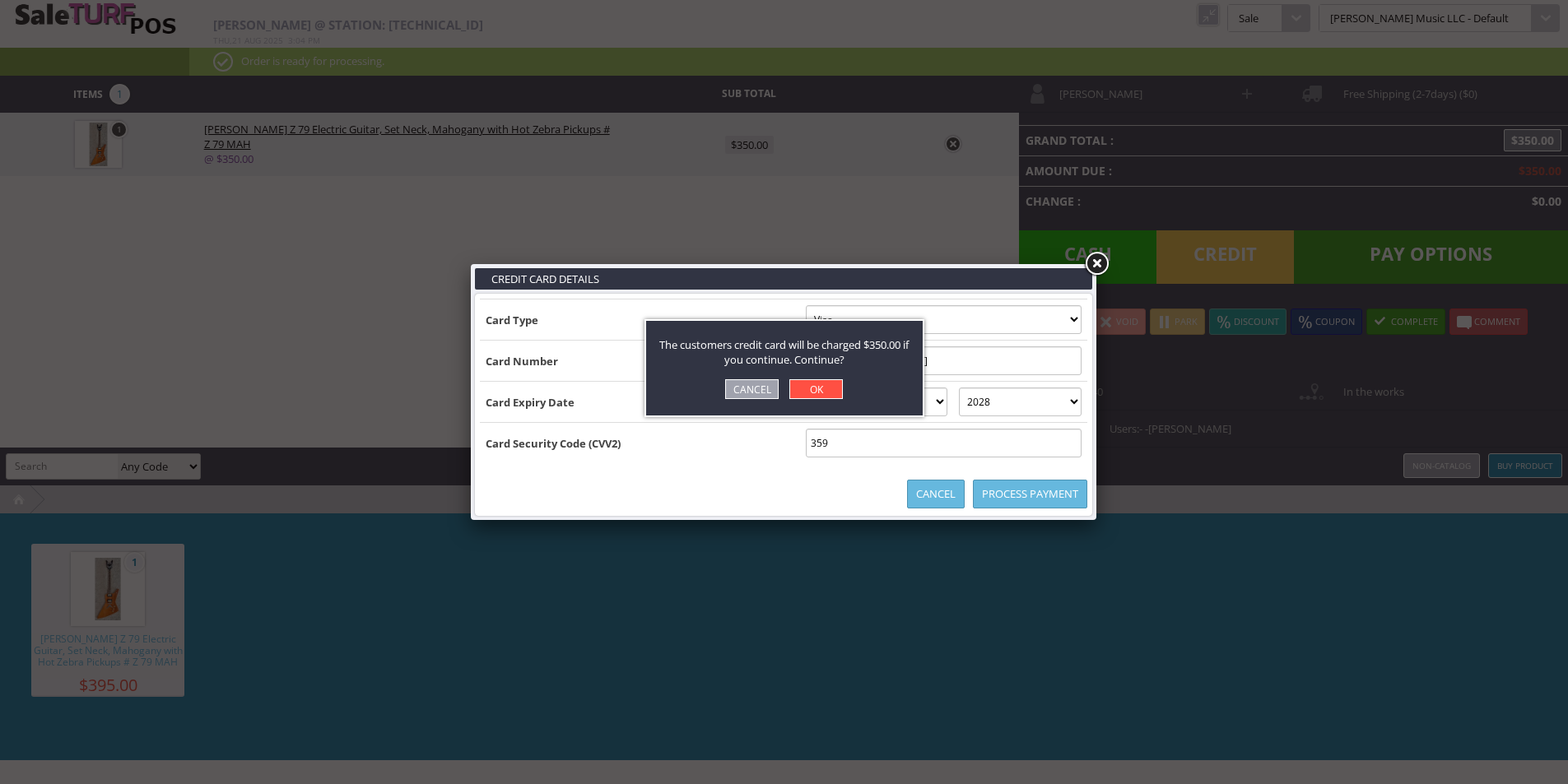
click at [817, 380] on link "OK" at bounding box center [816, 389] width 53 height 20
select select "cash"
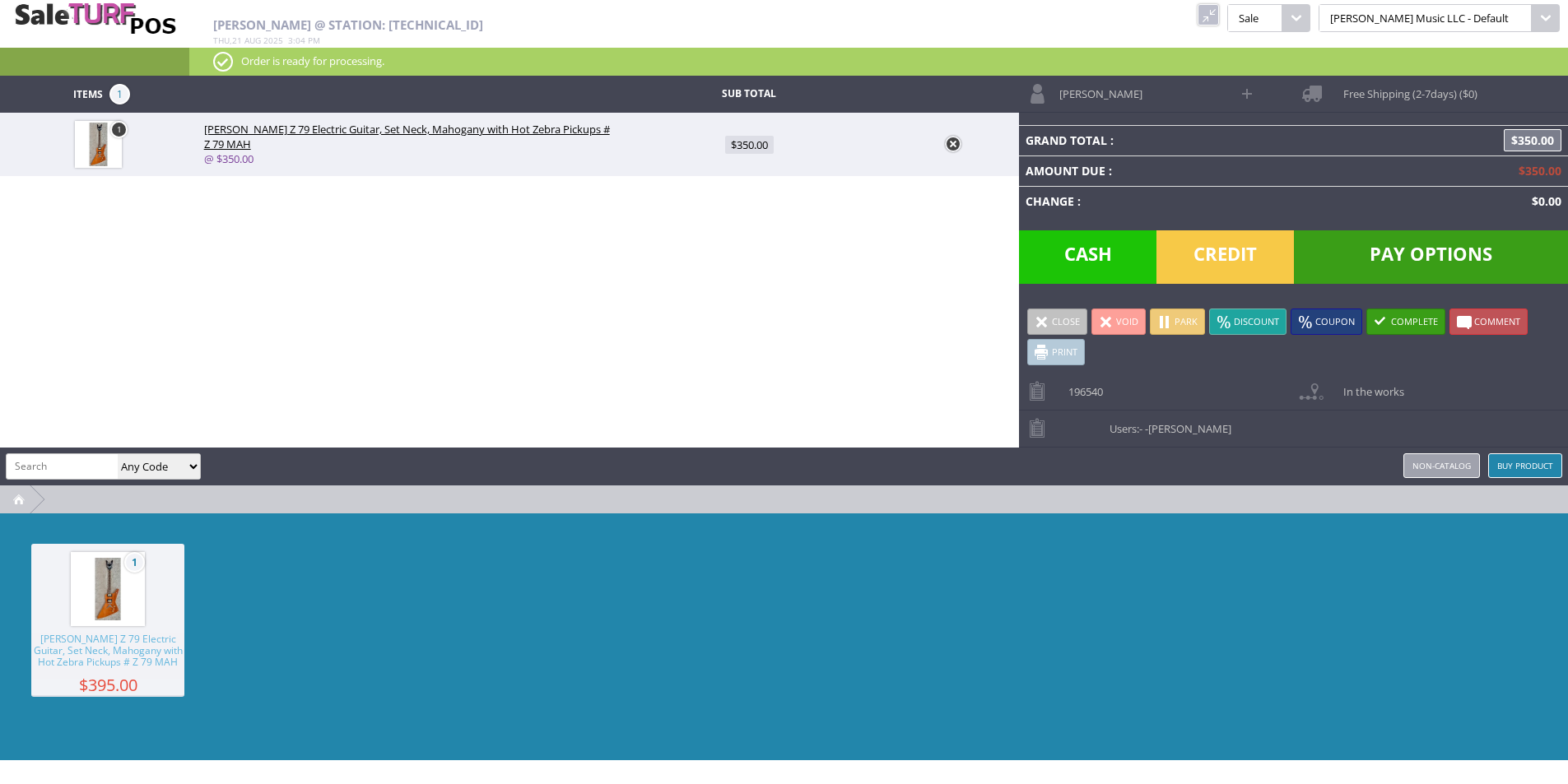
type input "0"
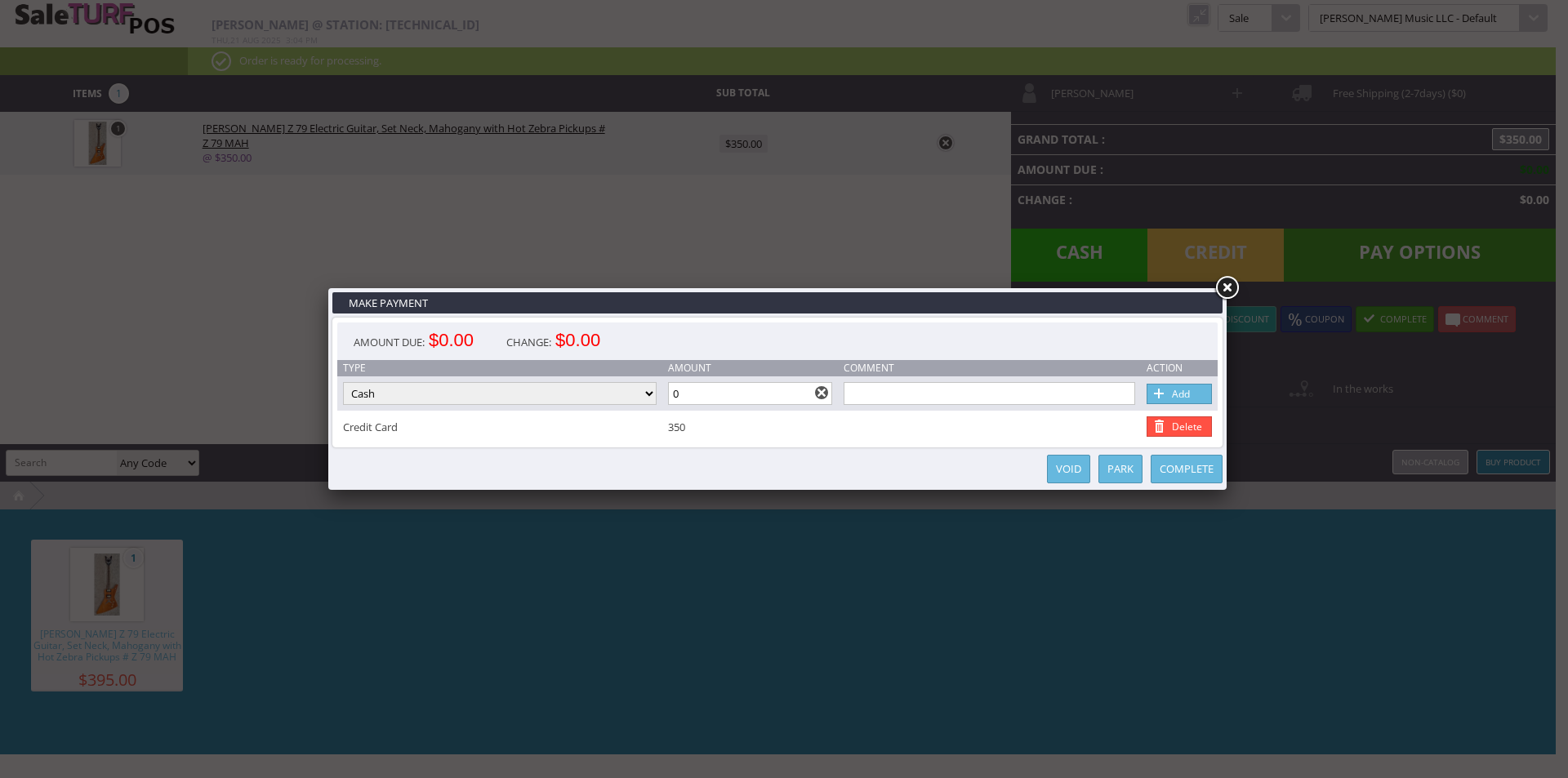
click at [1229, 285] on link at bounding box center [1227, 289] width 30 height 30
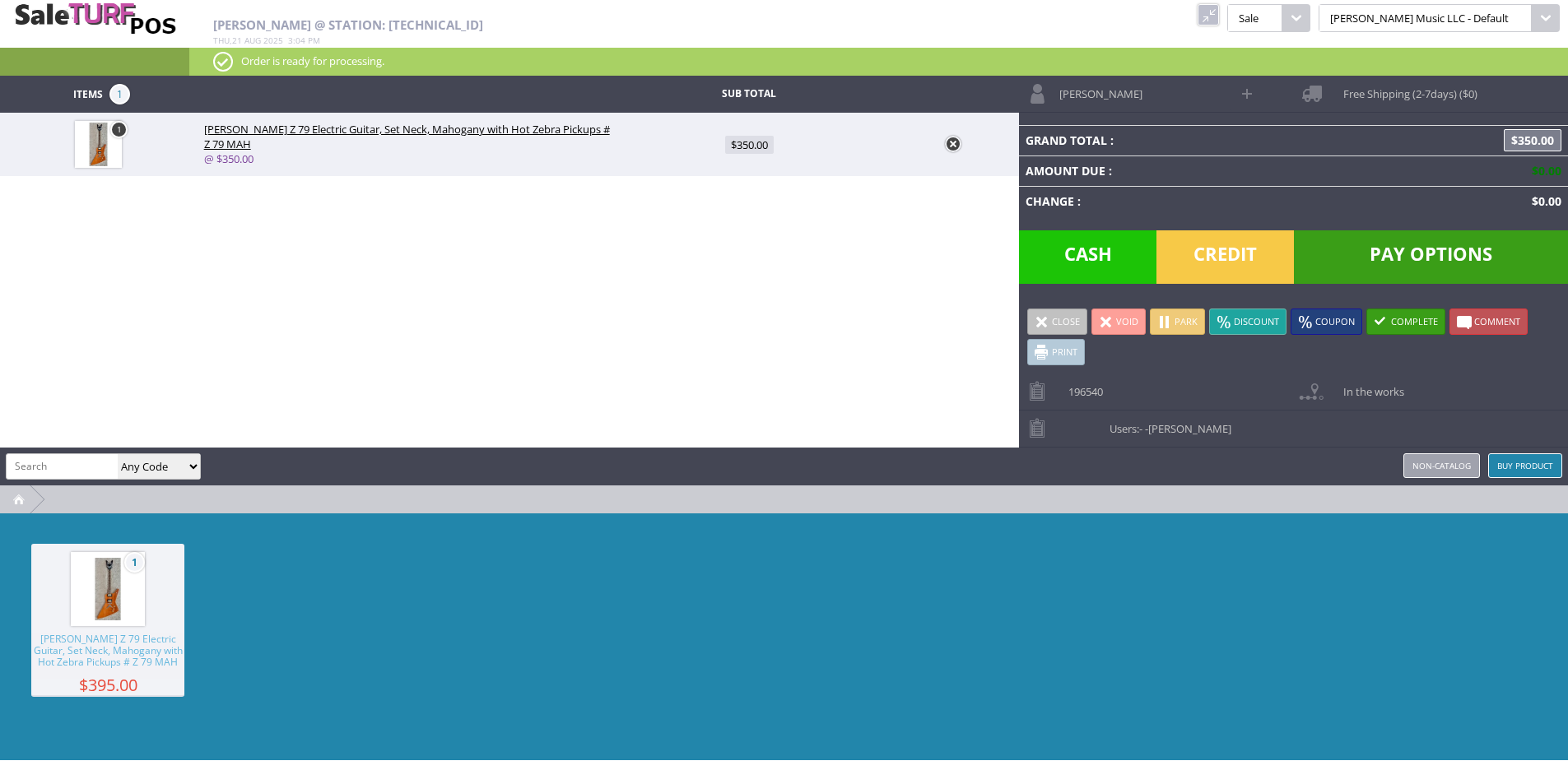
click at [1219, 22] on link at bounding box center [1208, 15] width 22 height 22
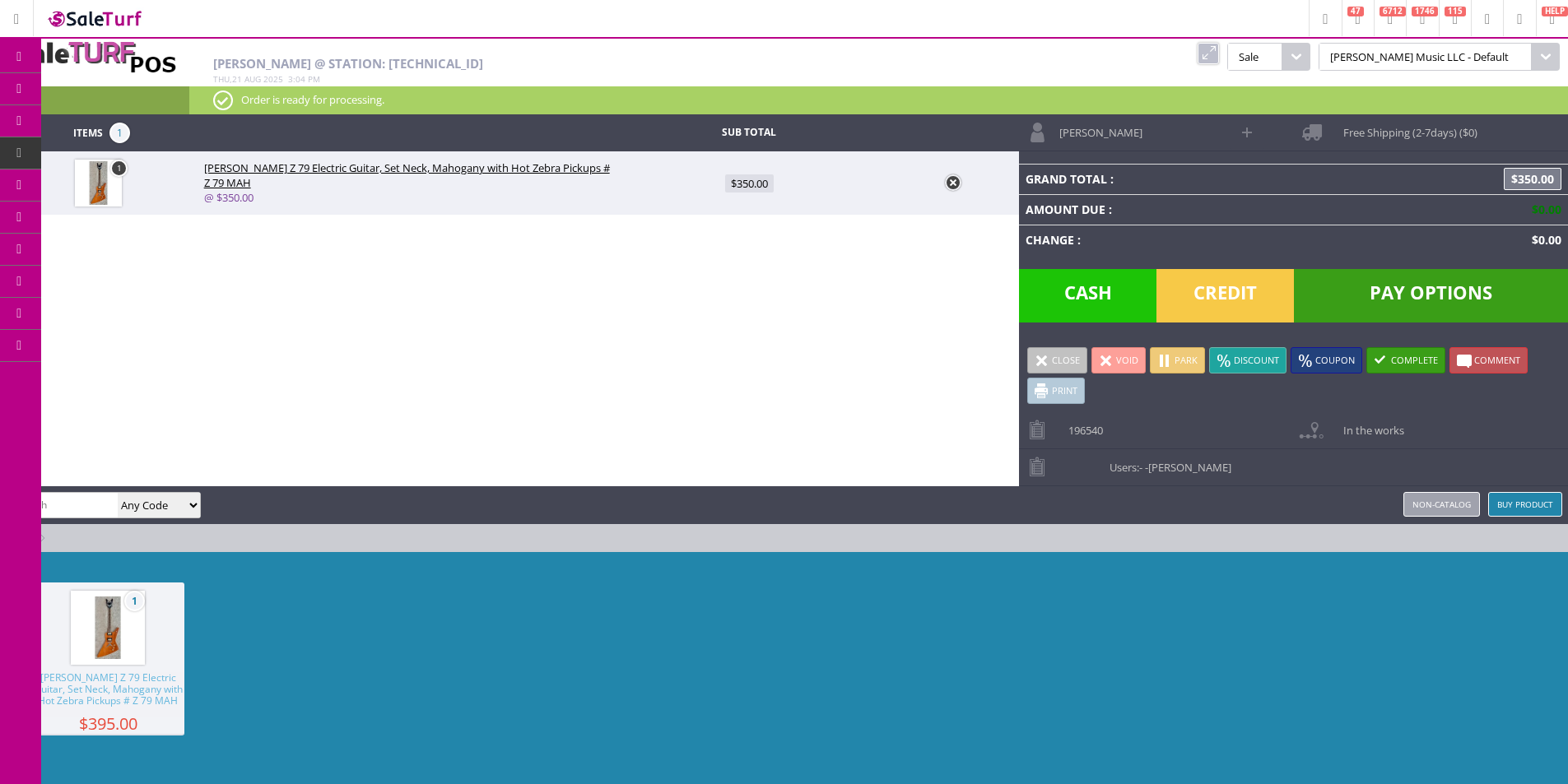
click at [120, 177] on link "Order List" at bounding box center [127, 187] width 173 height 33
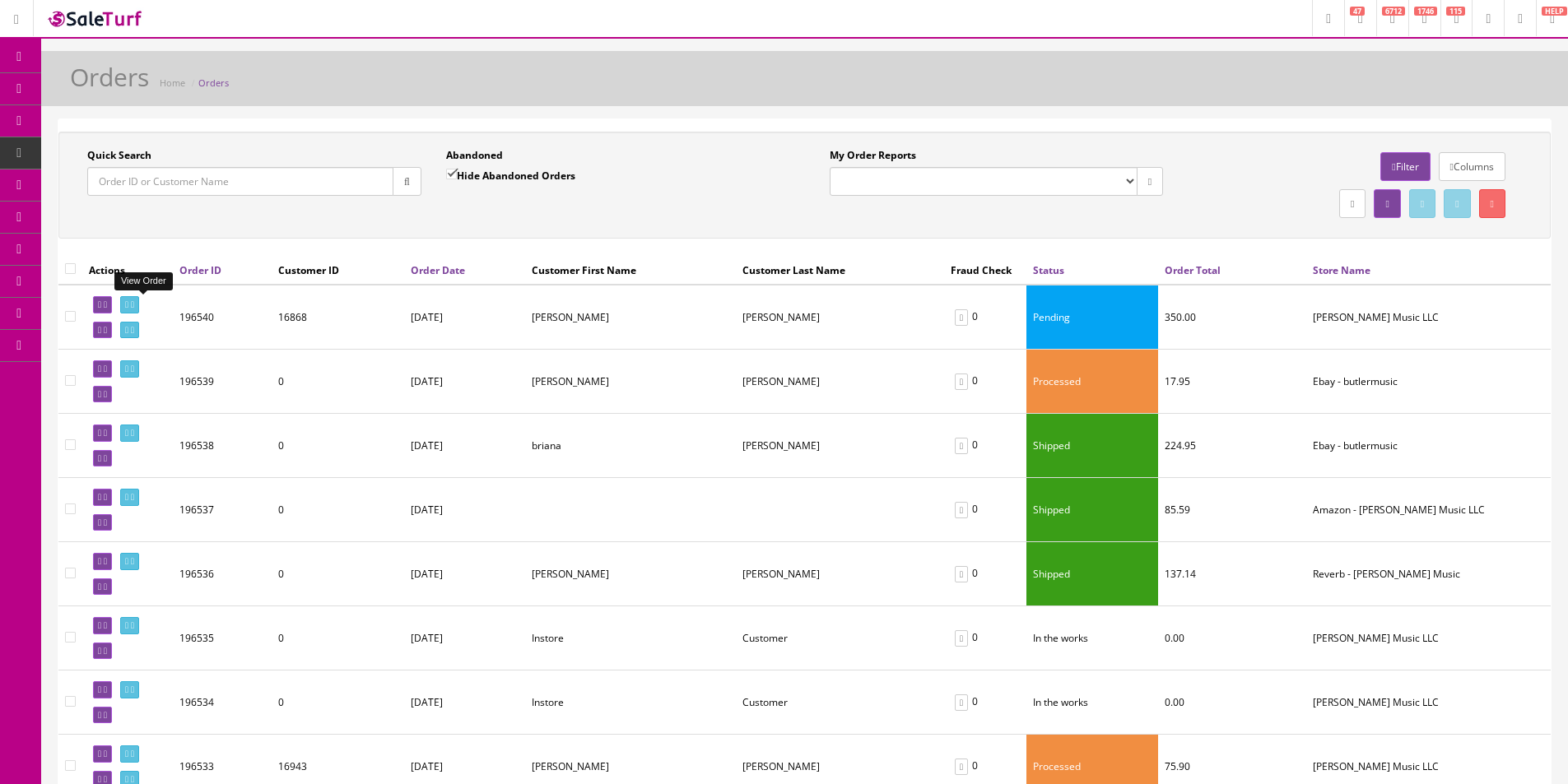
click at [139, 299] on link at bounding box center [130, 304] width 19 height 17
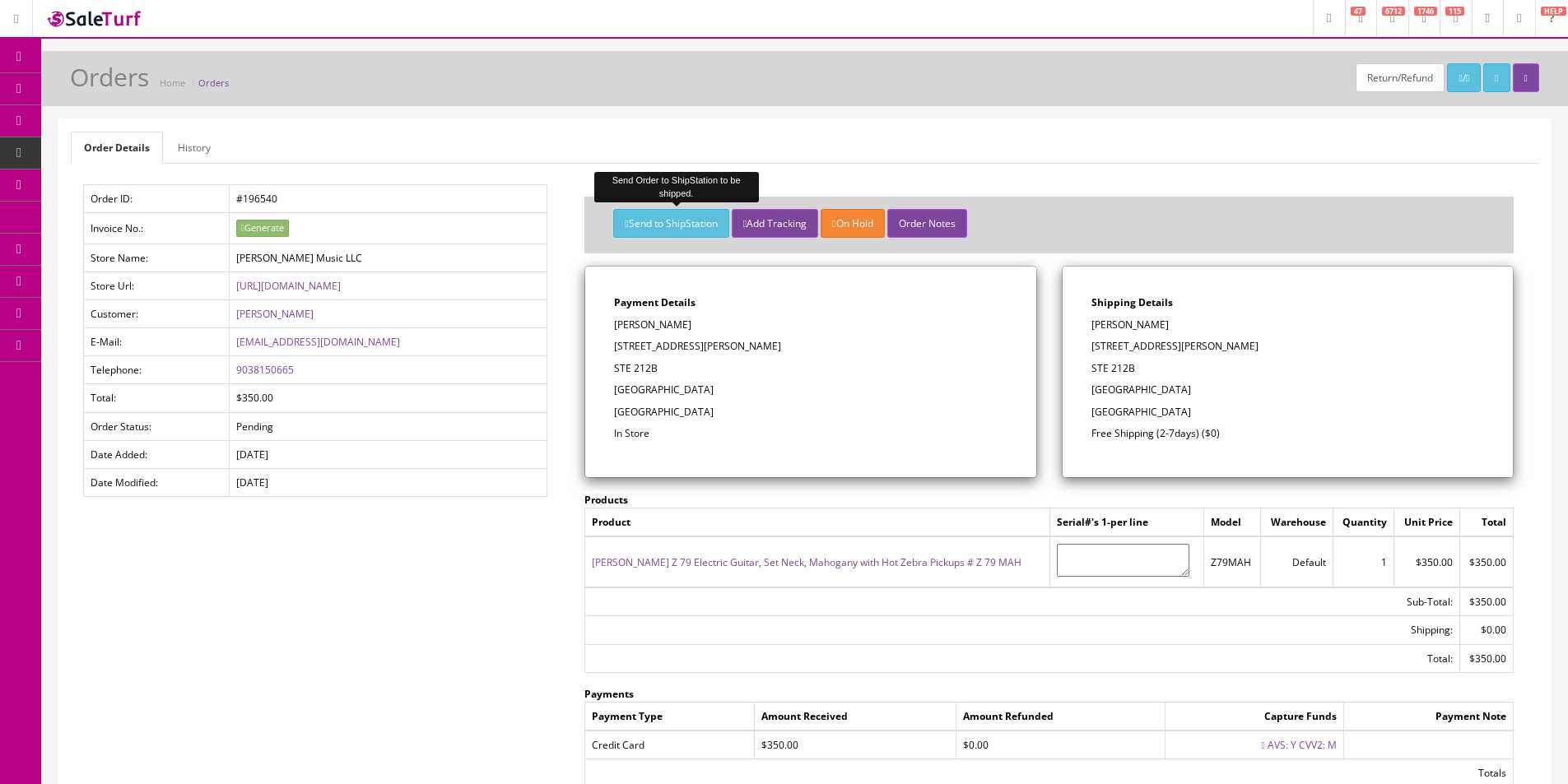
click at [685, 227] on button "Send to ShipStation" at bounding box center [670, 223] width 116 height 29
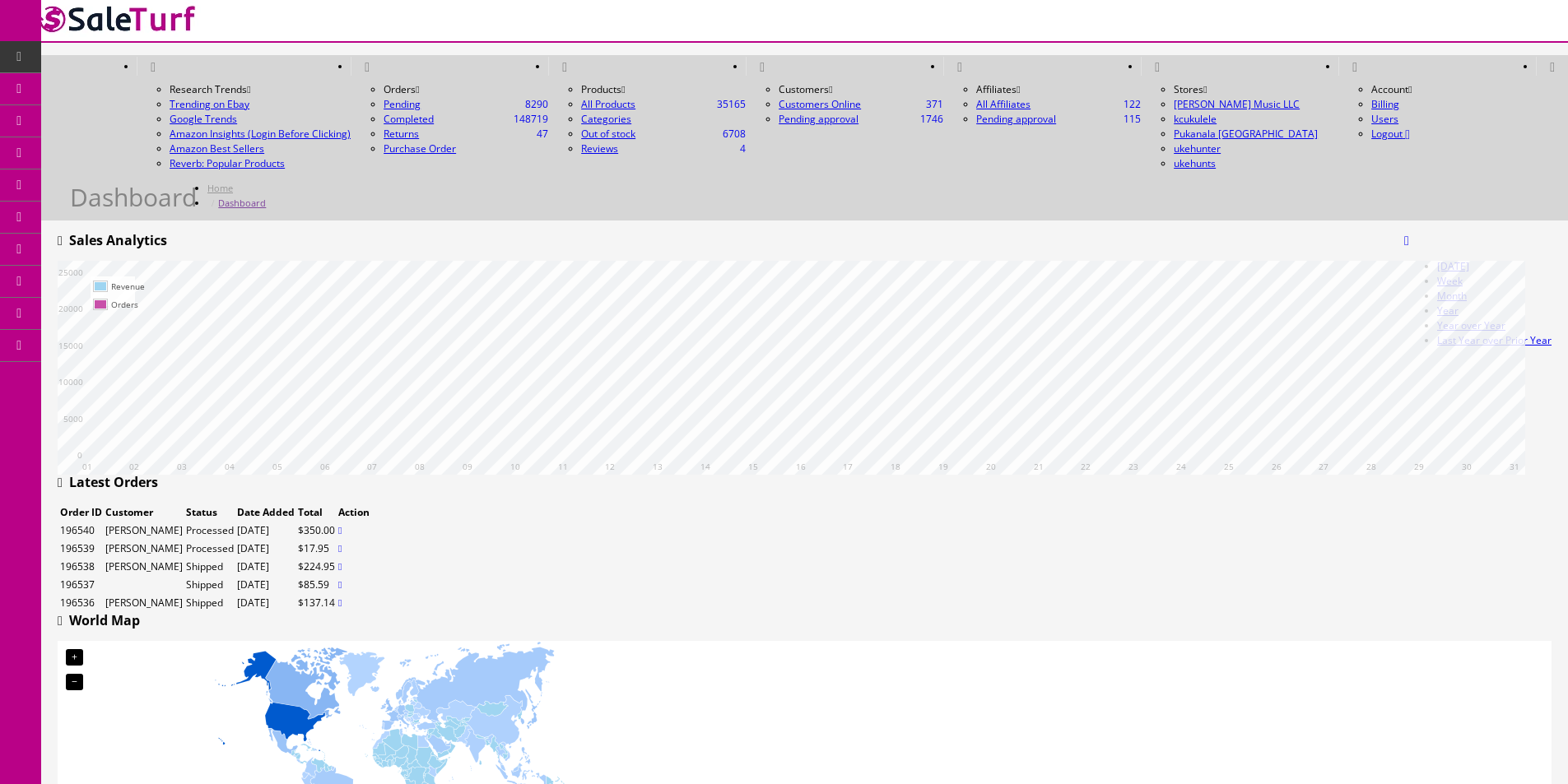
click at [26, 60] on icon at bounding box center [19, 57] width 17 height 13
